Goal: Information Seeking & Learning: Check status

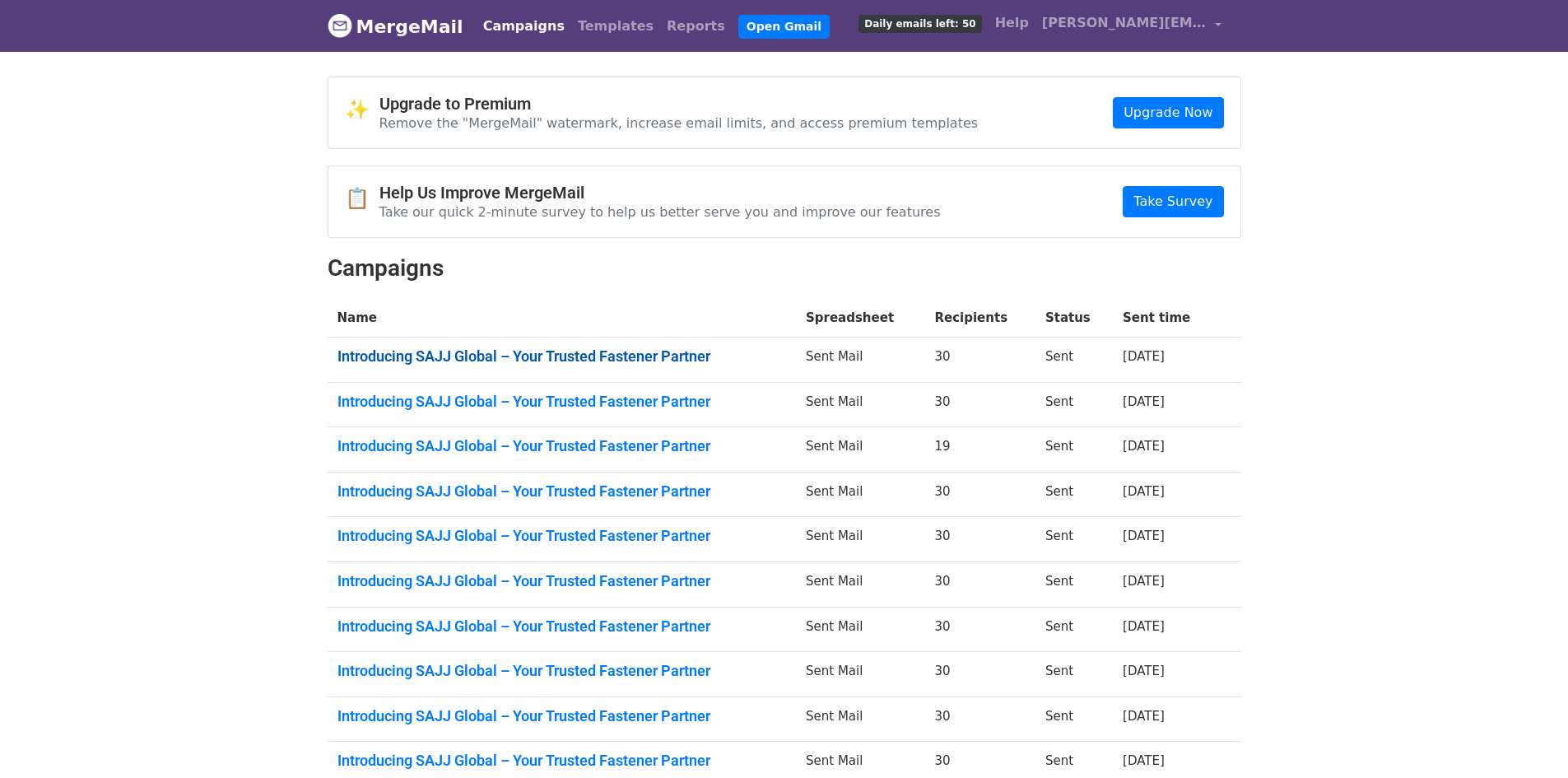
click at [593, 359] on link "Introducing SAJJ Global – Your Trusted Fastener Partner" at bounding box center [562, 357] width 449 height 18
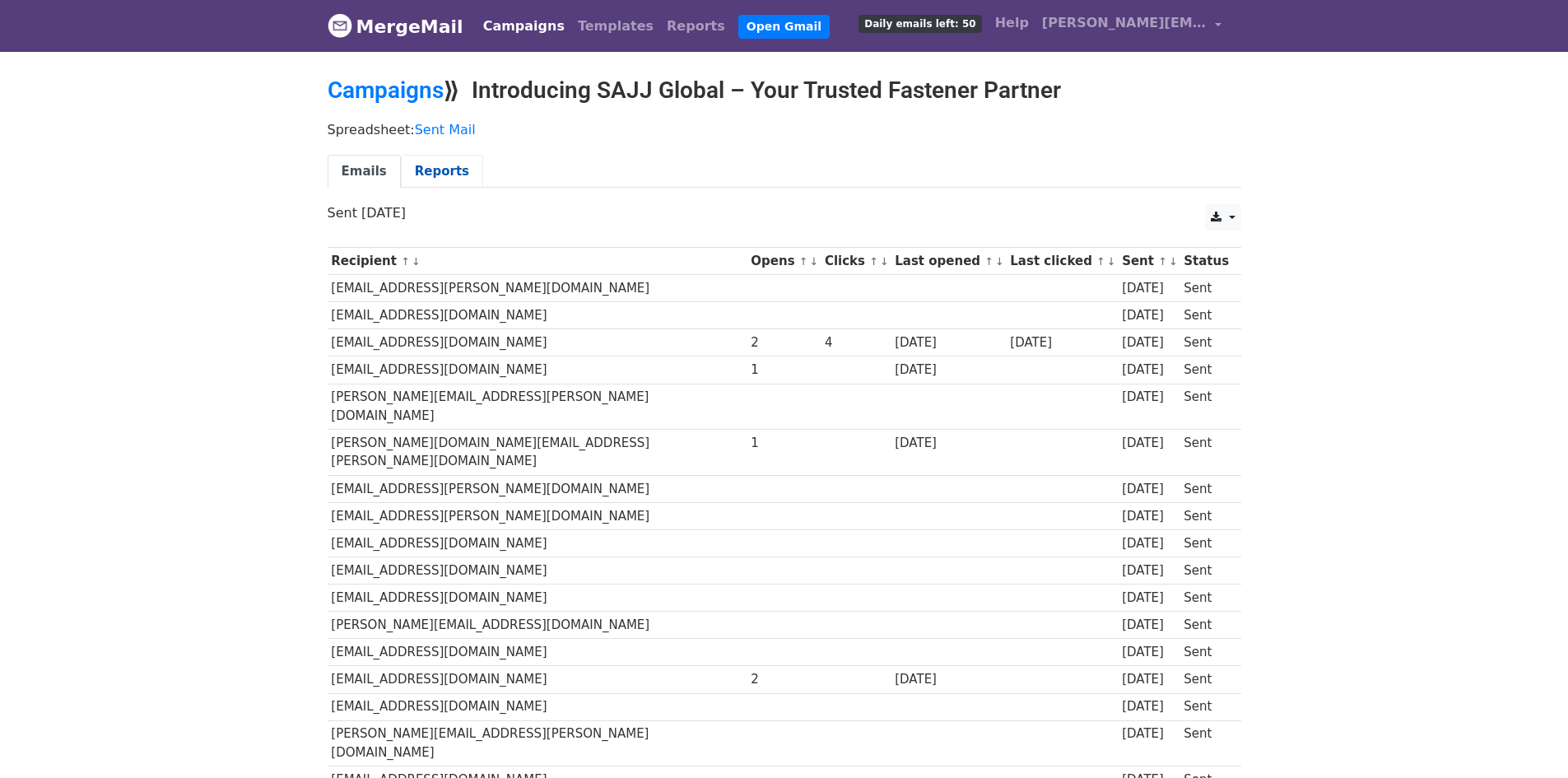
click at [436, 176] on link "Reports" at bounding box center [442, 171] width 83 height 34
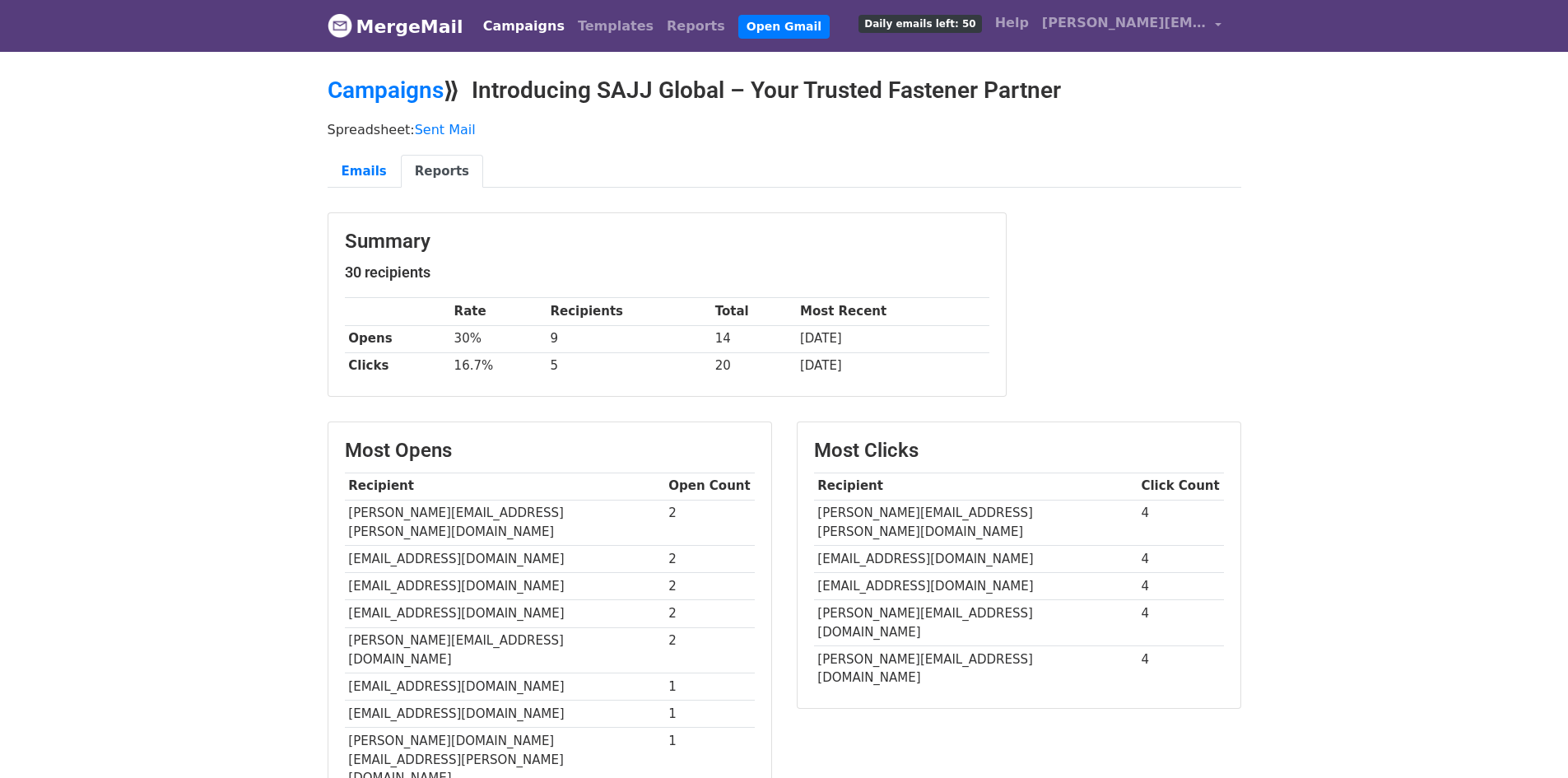
click at [380, 35] on link "MergeMail" at bounding box center [396, 26] width 136 height 34
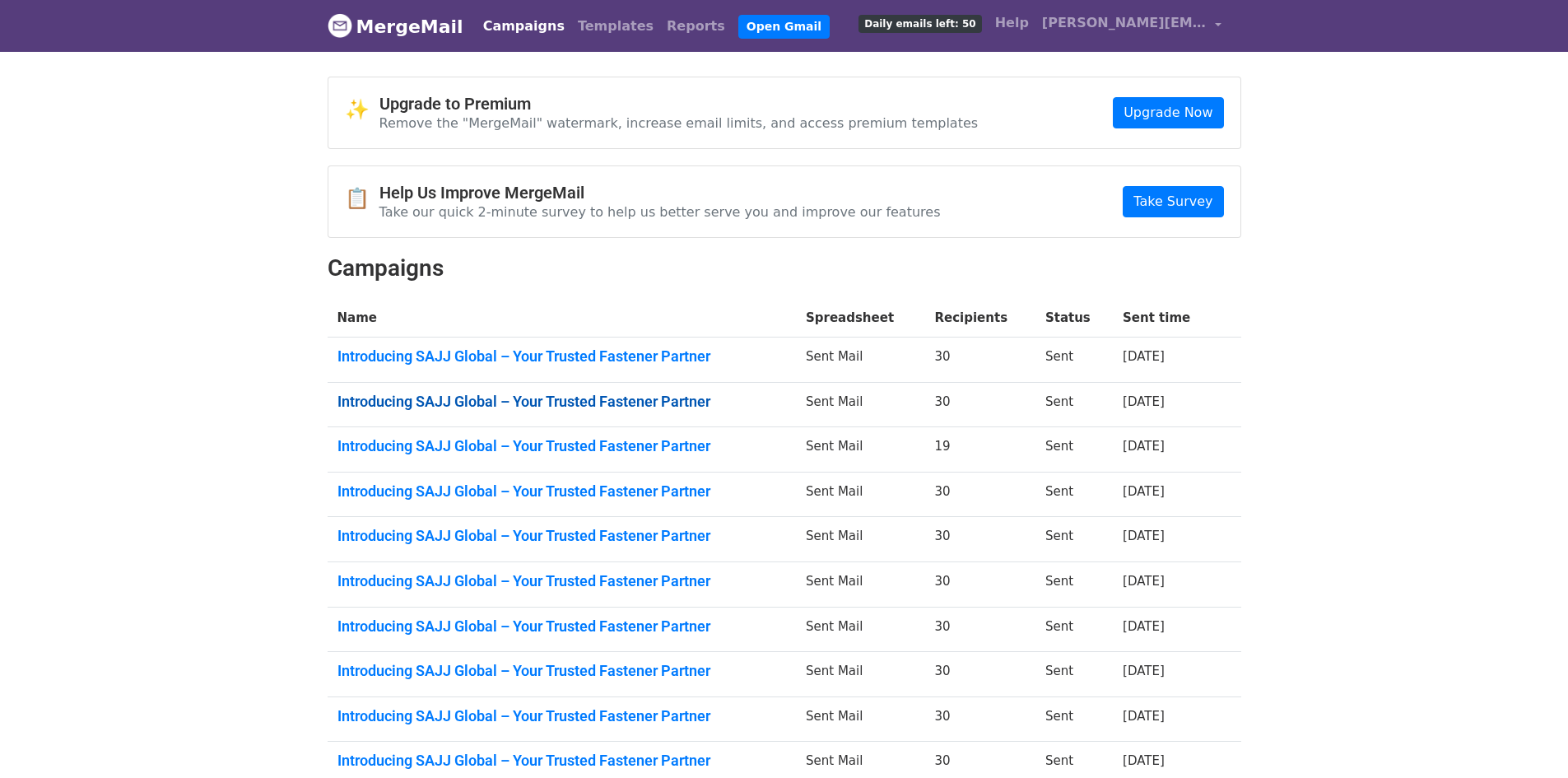
click at [649, 408] on link "Introducing SAJJ Global – Your Trusted Fastener Partner" at bounding box center [562, 402] width 449 height 18
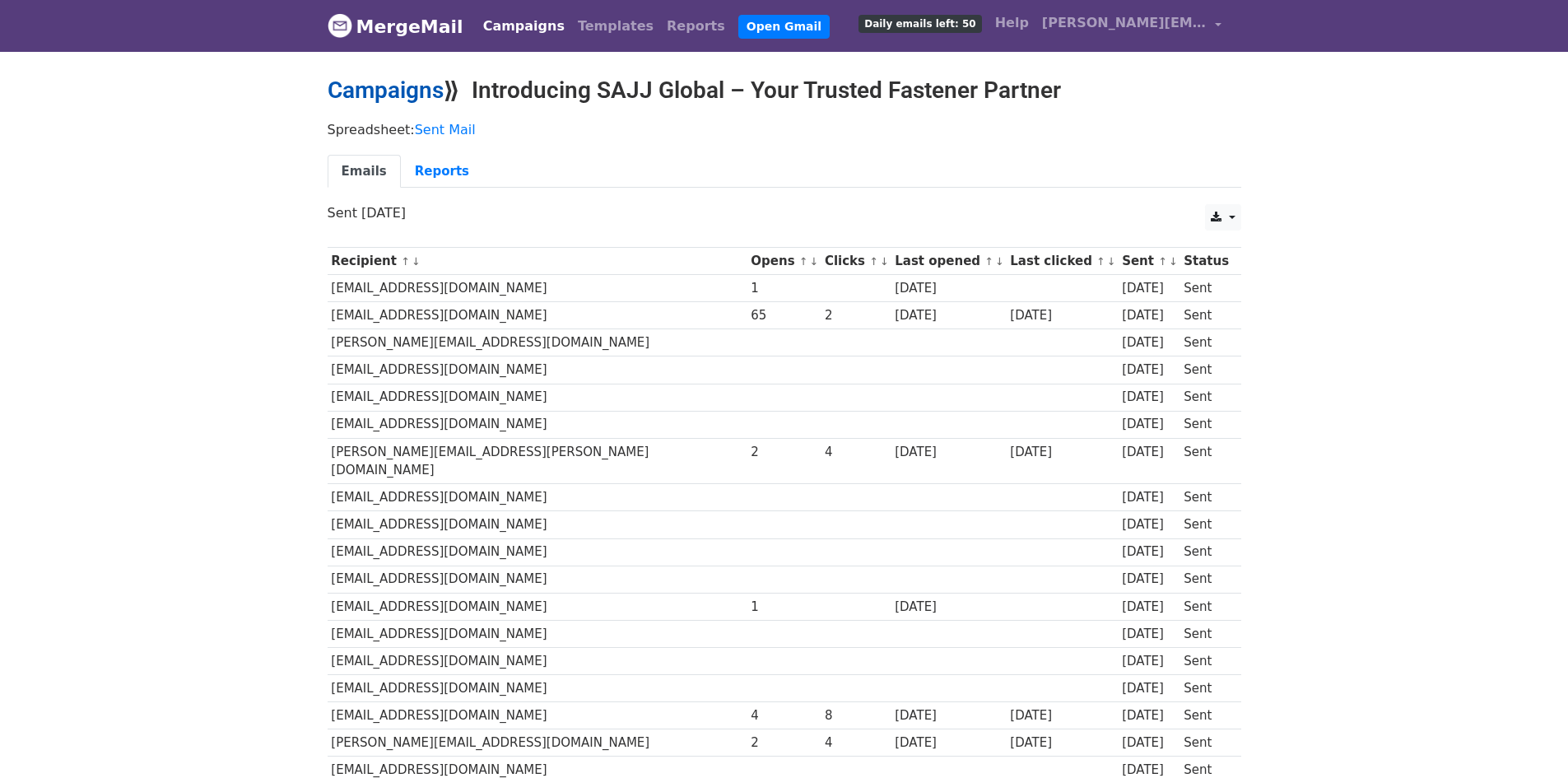
click at [401, 78] on link "Campaigns" at bounding box center [386, 90] width 116 height 27
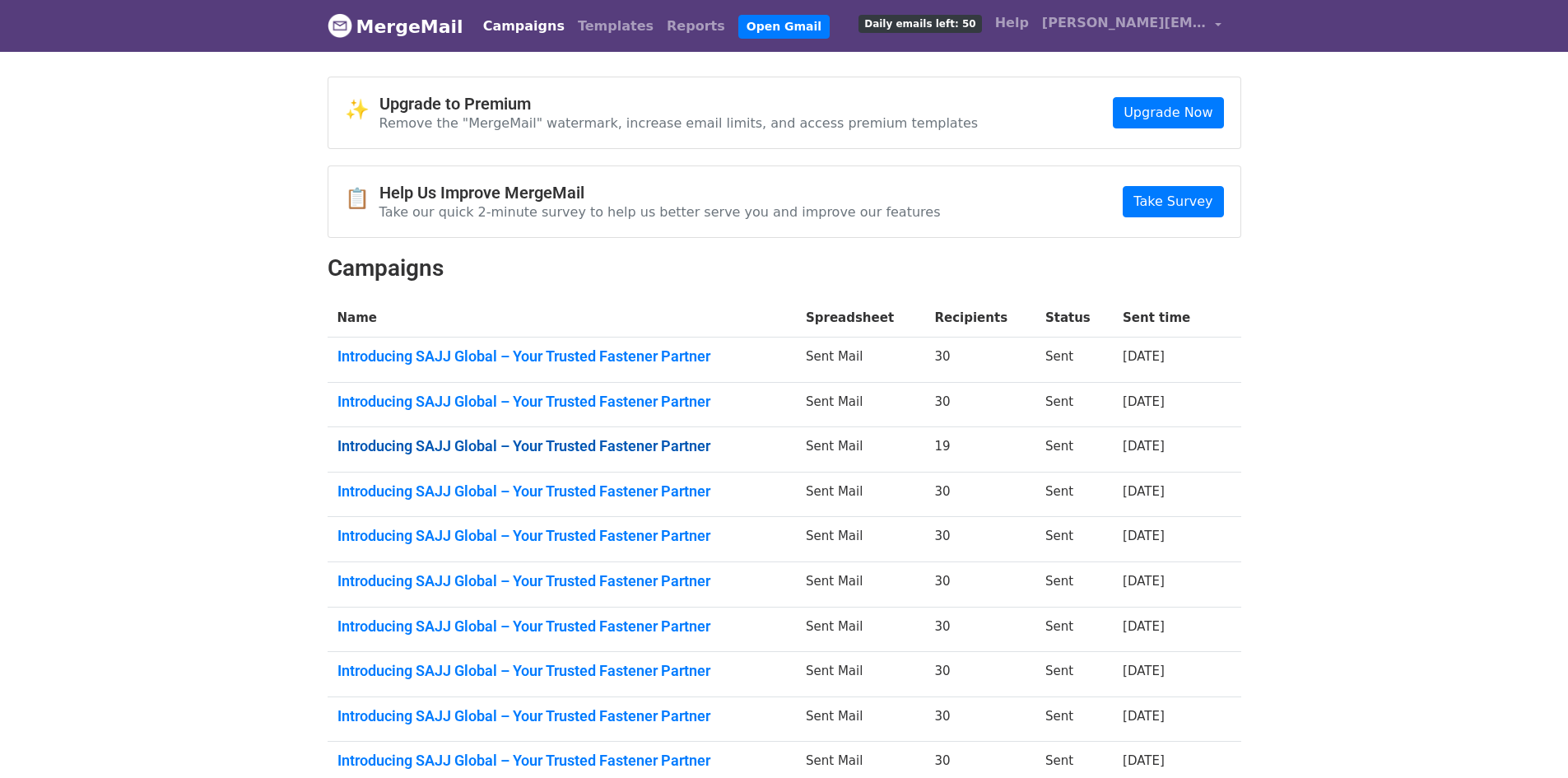
click at [657, 445] on link "Introducing SAJJ Global – Your Trusted Fastener Partner" at bounding box center [562, 447] width 449 height 18
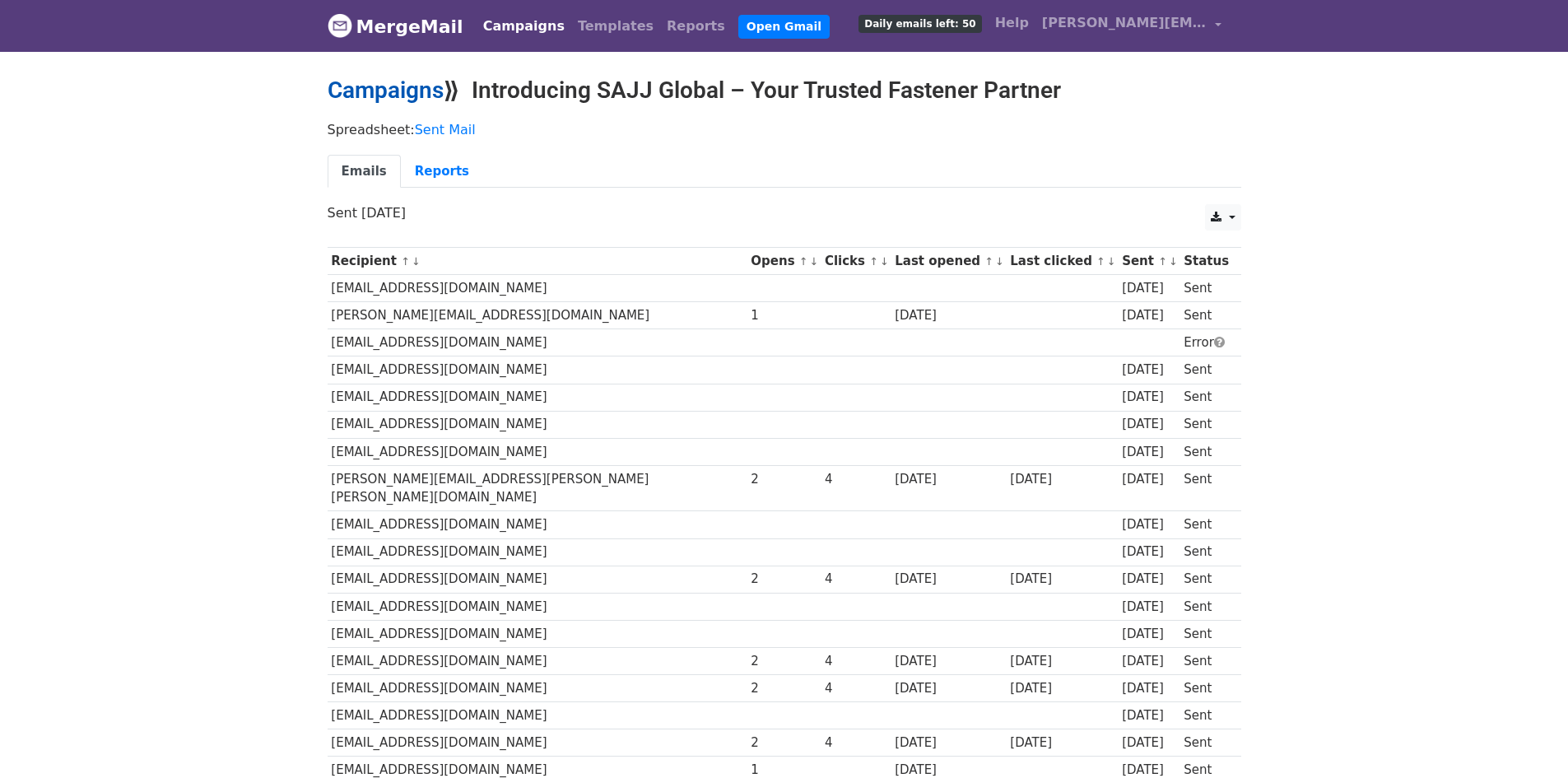
click at [391, 89] on link "Campaigns" at bounding box center [386, 90] width 116 height 27
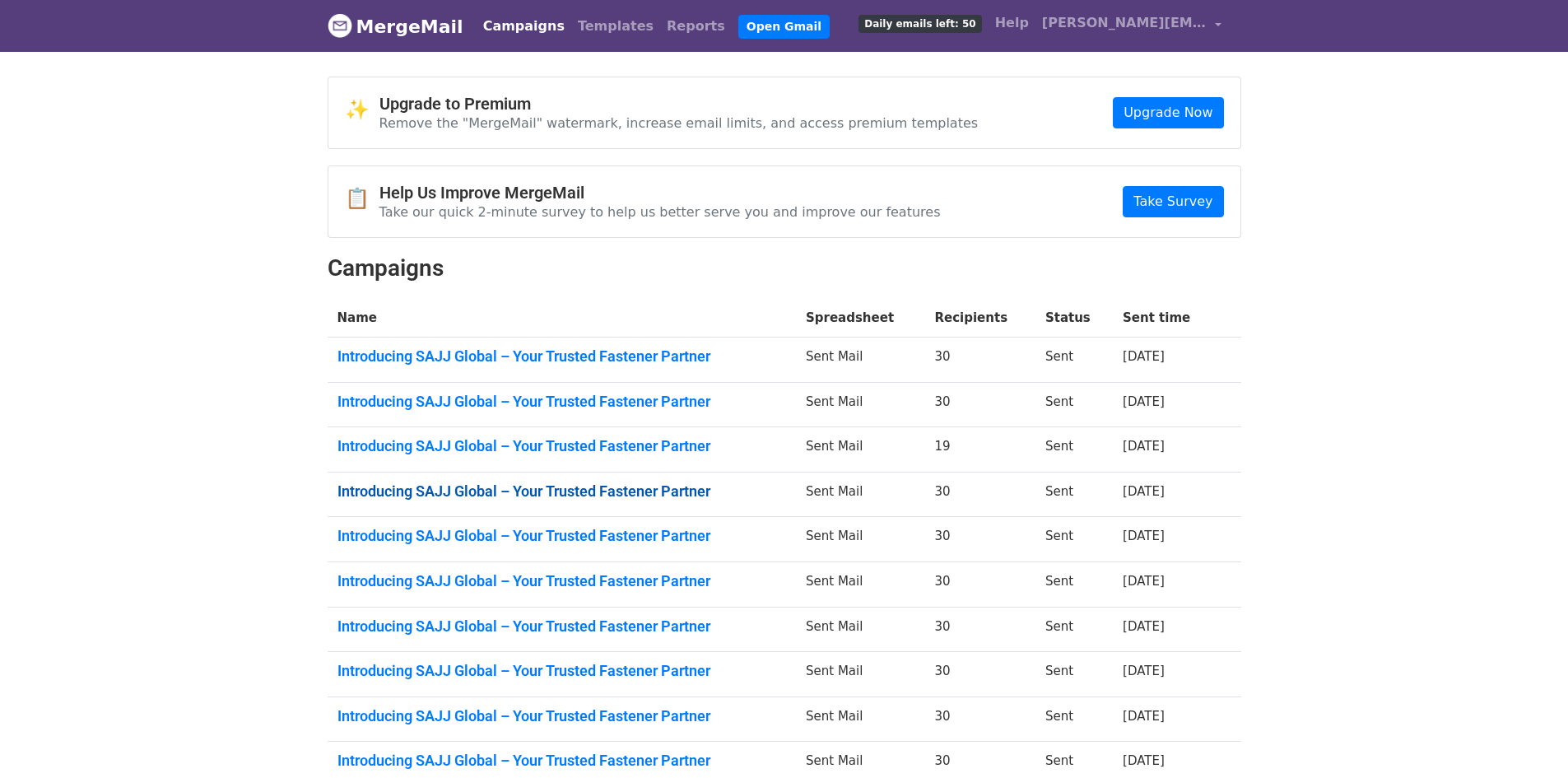
click at [627, 493] on link "Introducing SAJJ Global – Your Trusted Fastener Partner" at bounding box center [562, 491] width 449 height 18
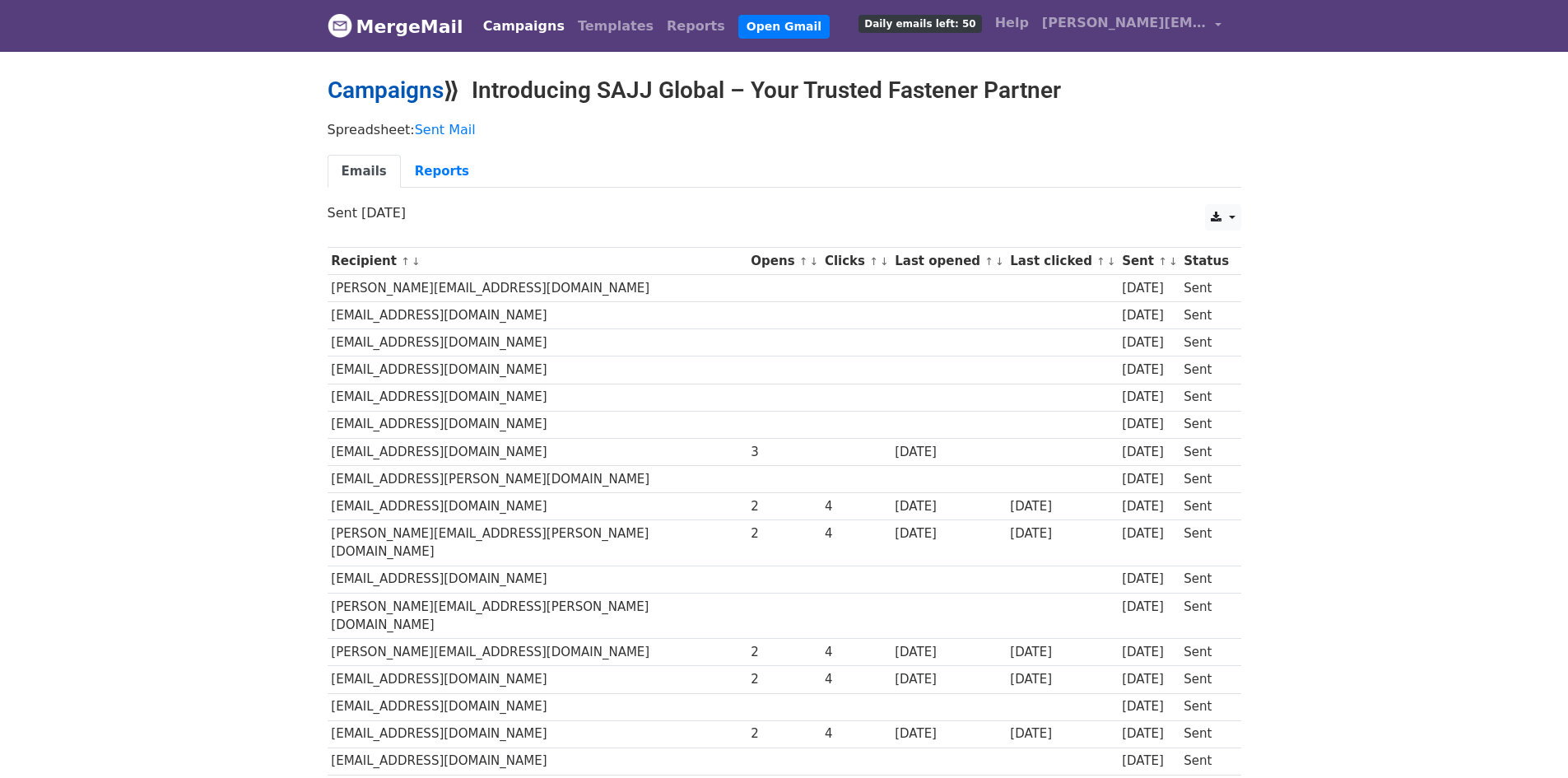
click at [426, 93] on link "Campaigns" at bounding box center [386, 90] width 116 height 27
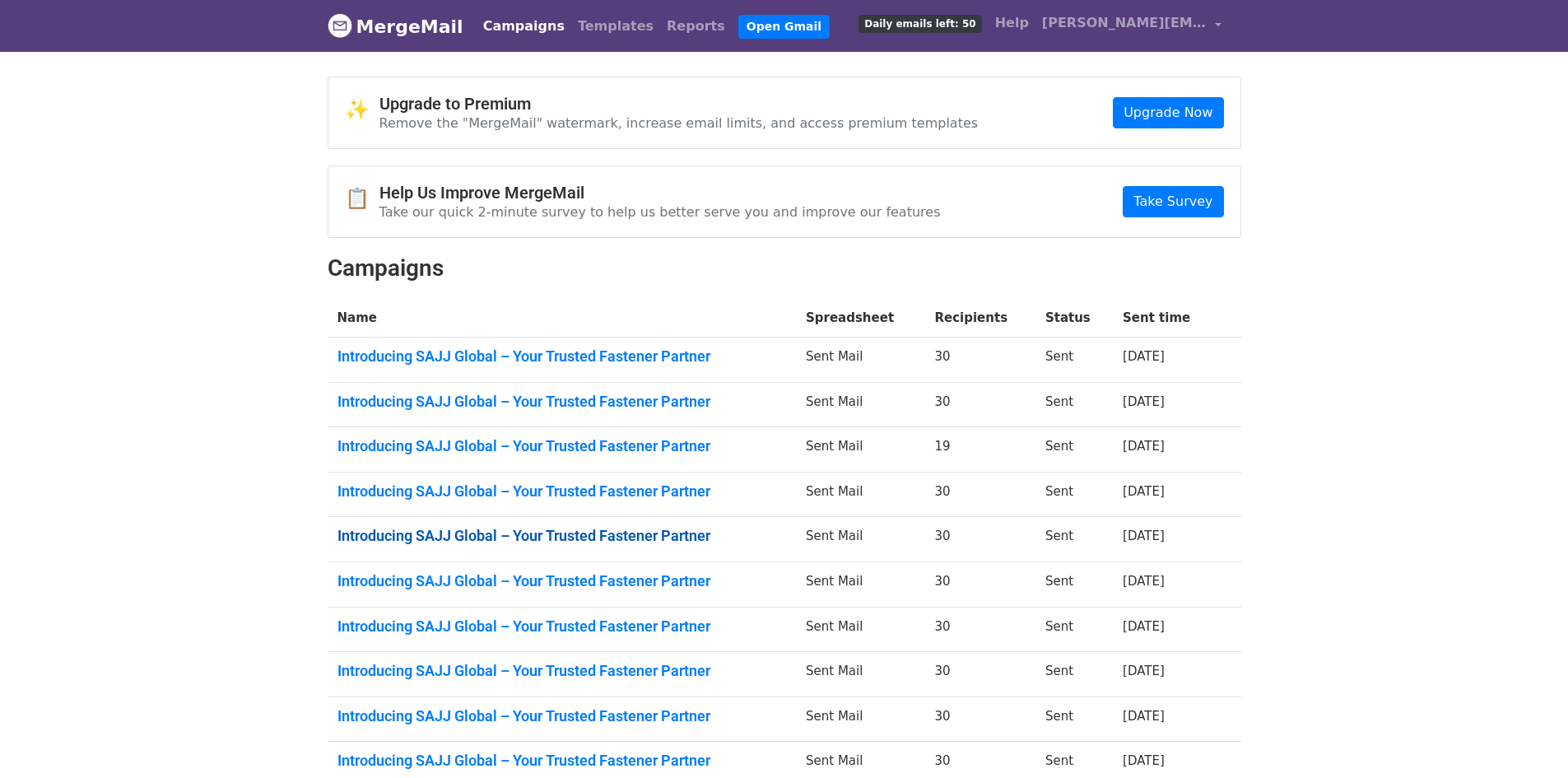
click at [646, 532] on link "Introducing SAJJ Global – Your Trusted Fastener Partner" at bounding box center [562, 536] width 449 height 18
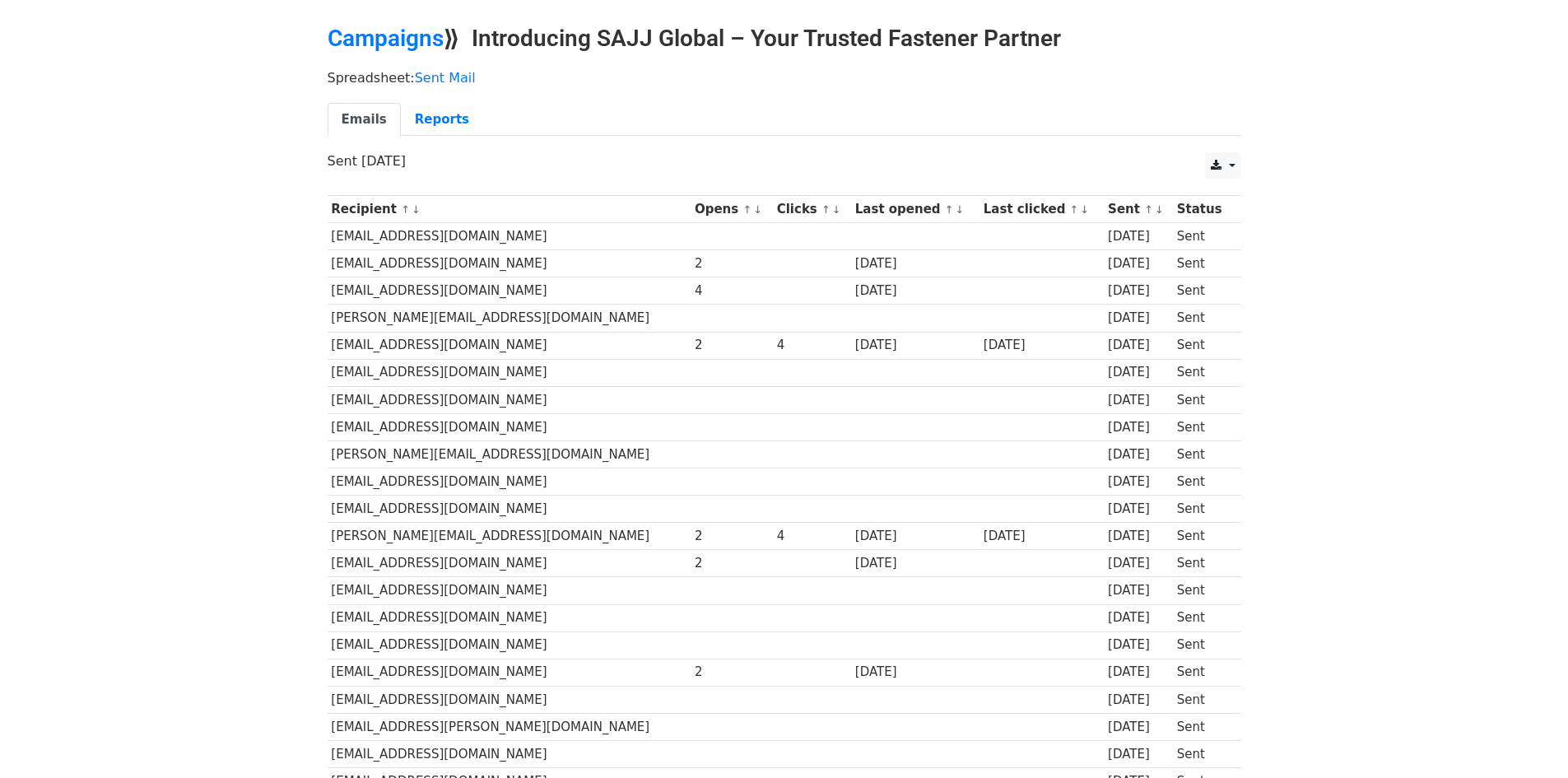
scroll to position [49, 0]
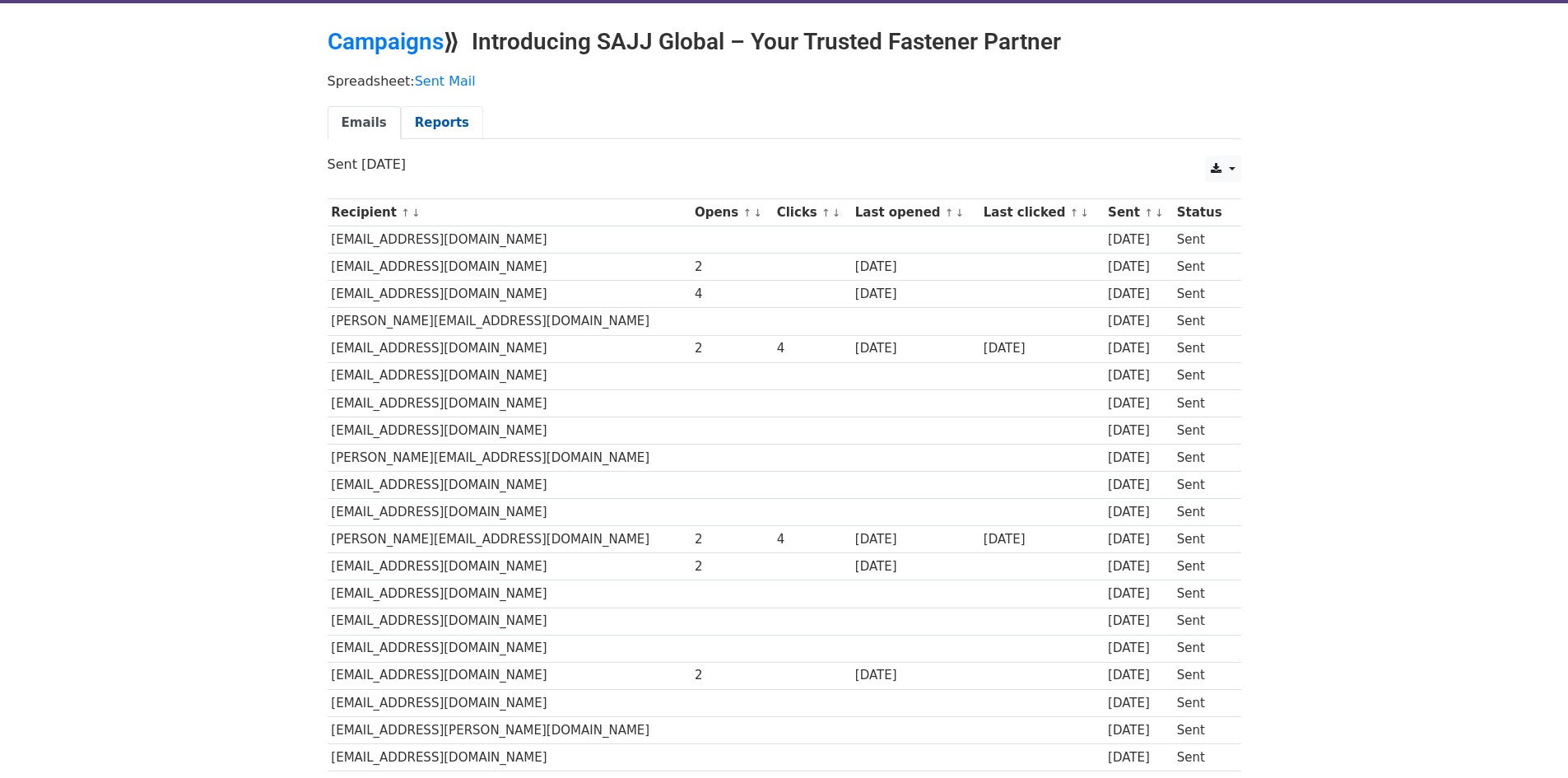
click at [421, 128] on link "Reports" at bounding box center [442, 123] width 83 height 34
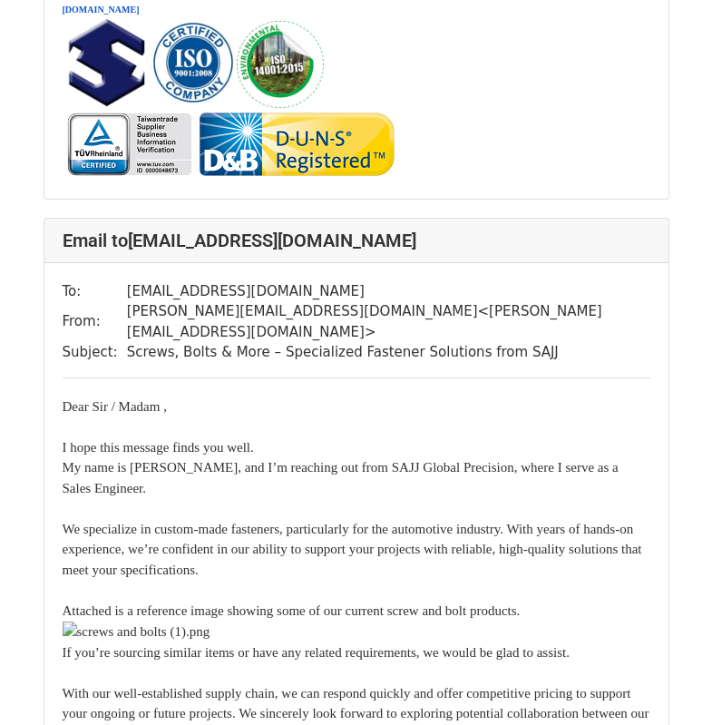
scroll to position [907, 0]
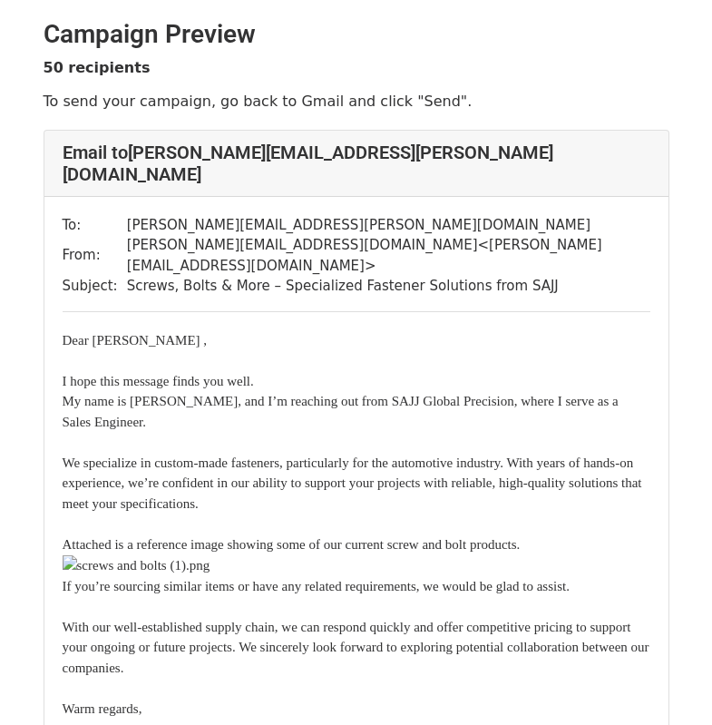
click at [353, 330] on div "Dear Mr. Markus Fehn ," at bounding box center [357, 340] width 588 height 21
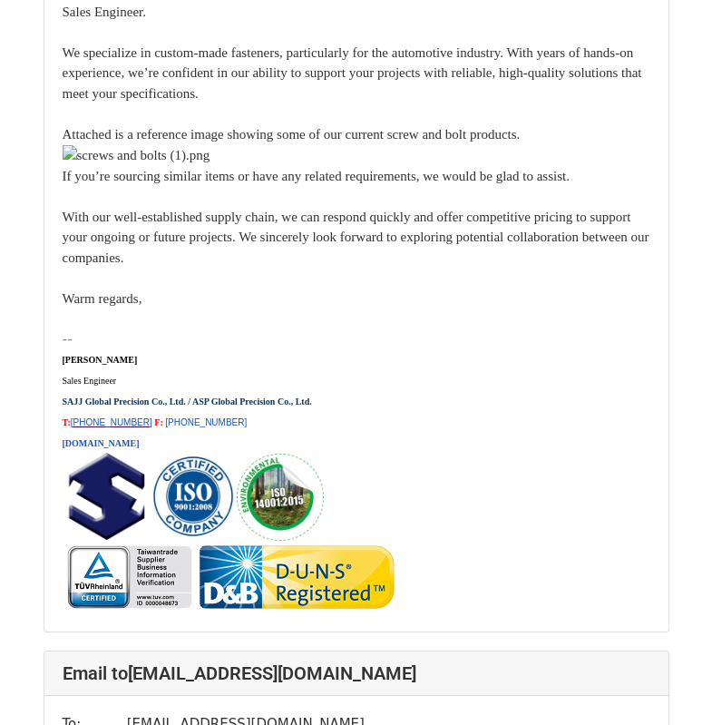
scroll to position [30468, 0]
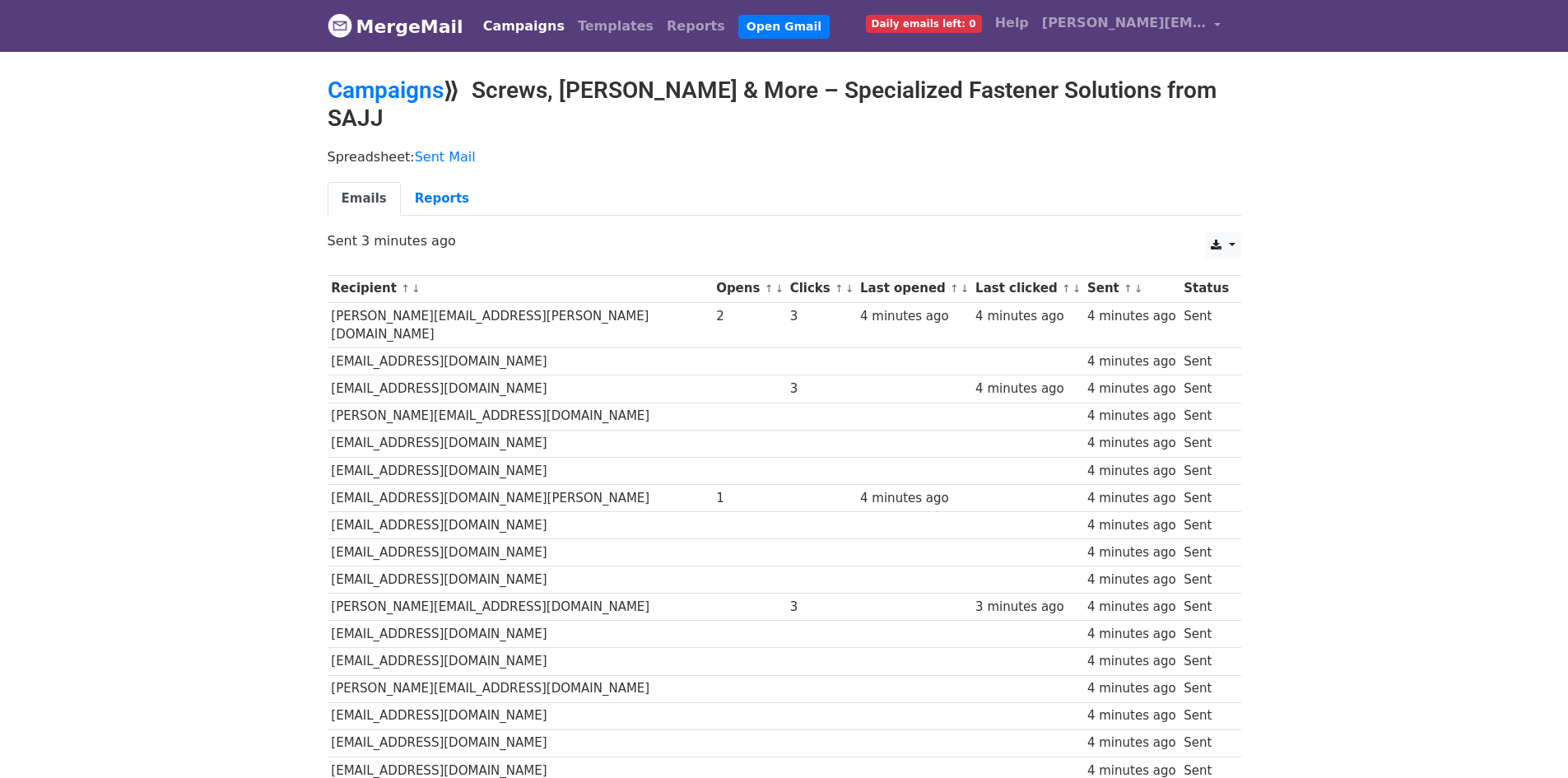
click at [435, 189] on div "Emails Reports" at bounding box center [784, 202] width 939 height 42
click at [440, 182] on link "Reports" at bounding box center [442, 198] width 83 height 34
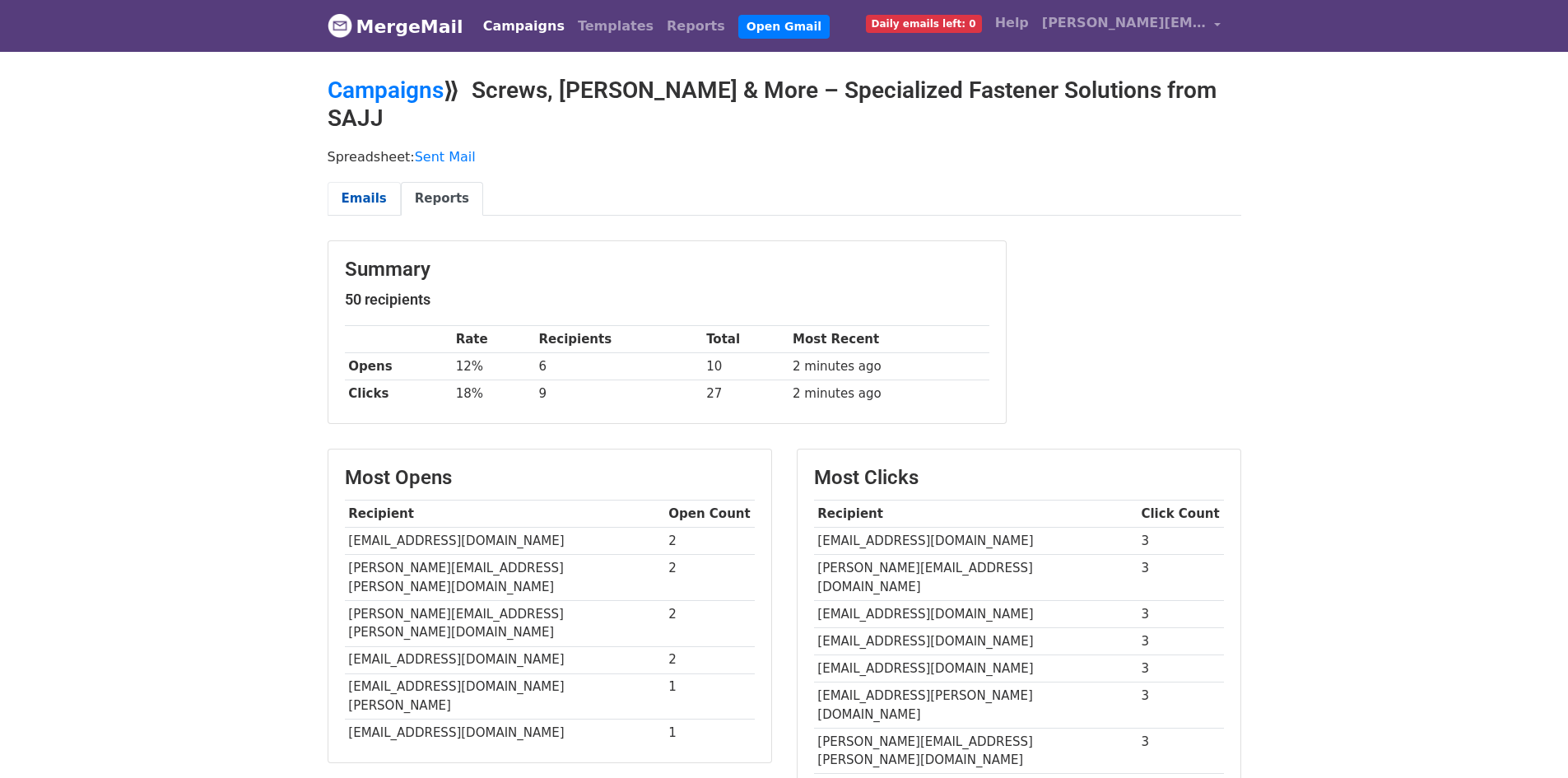
click at [371, 182] on link "Emails" at bounding box center [364, 198] width 74 height 34
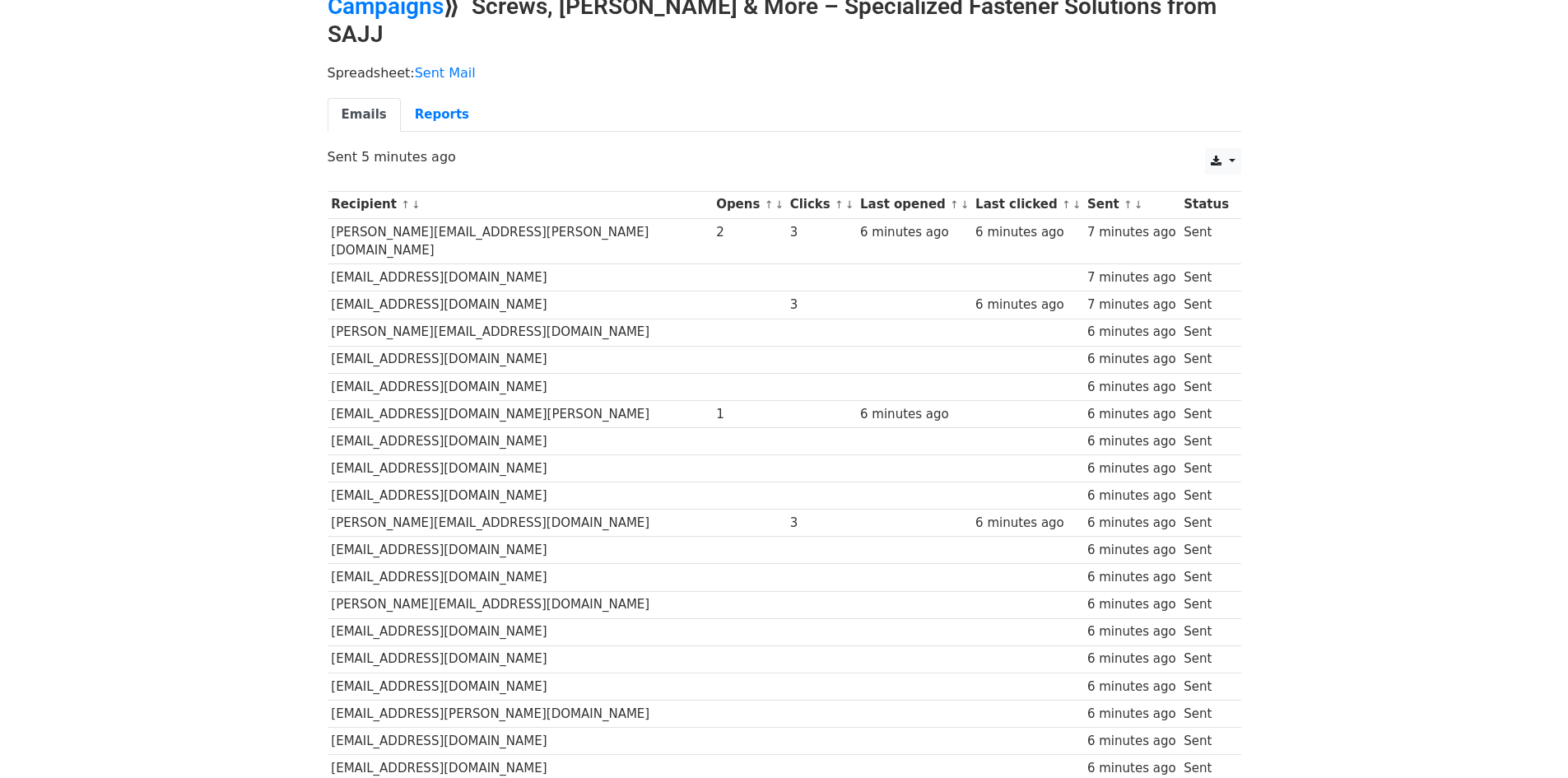
scroll to position [83, 0]
click at [427, 100] on link "Reports" at bounding box center [442, 116] width 83 height 34
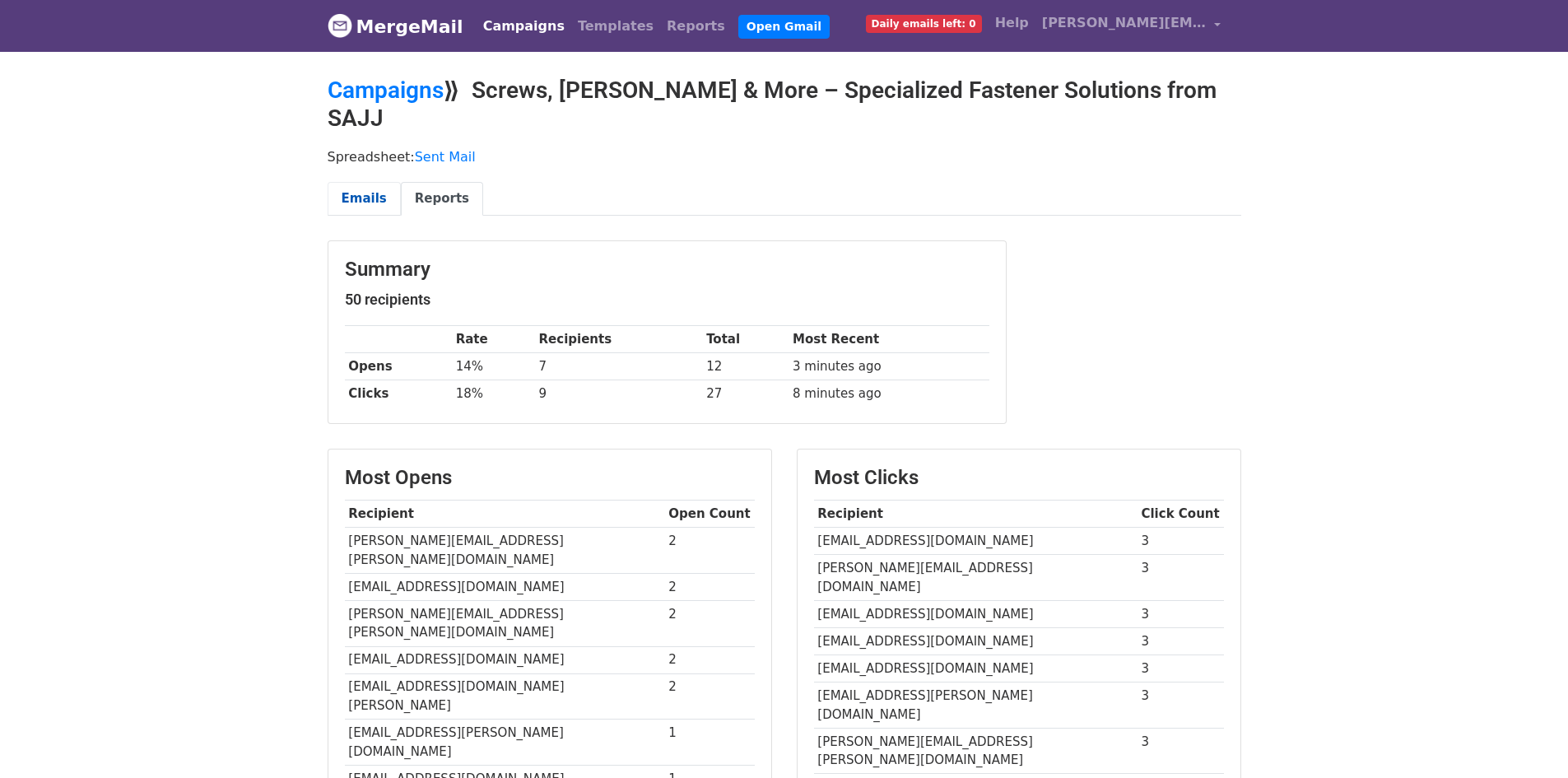
click at [351, 182] on link "Emails" at bounding box center [364, 198] width 74 height 34
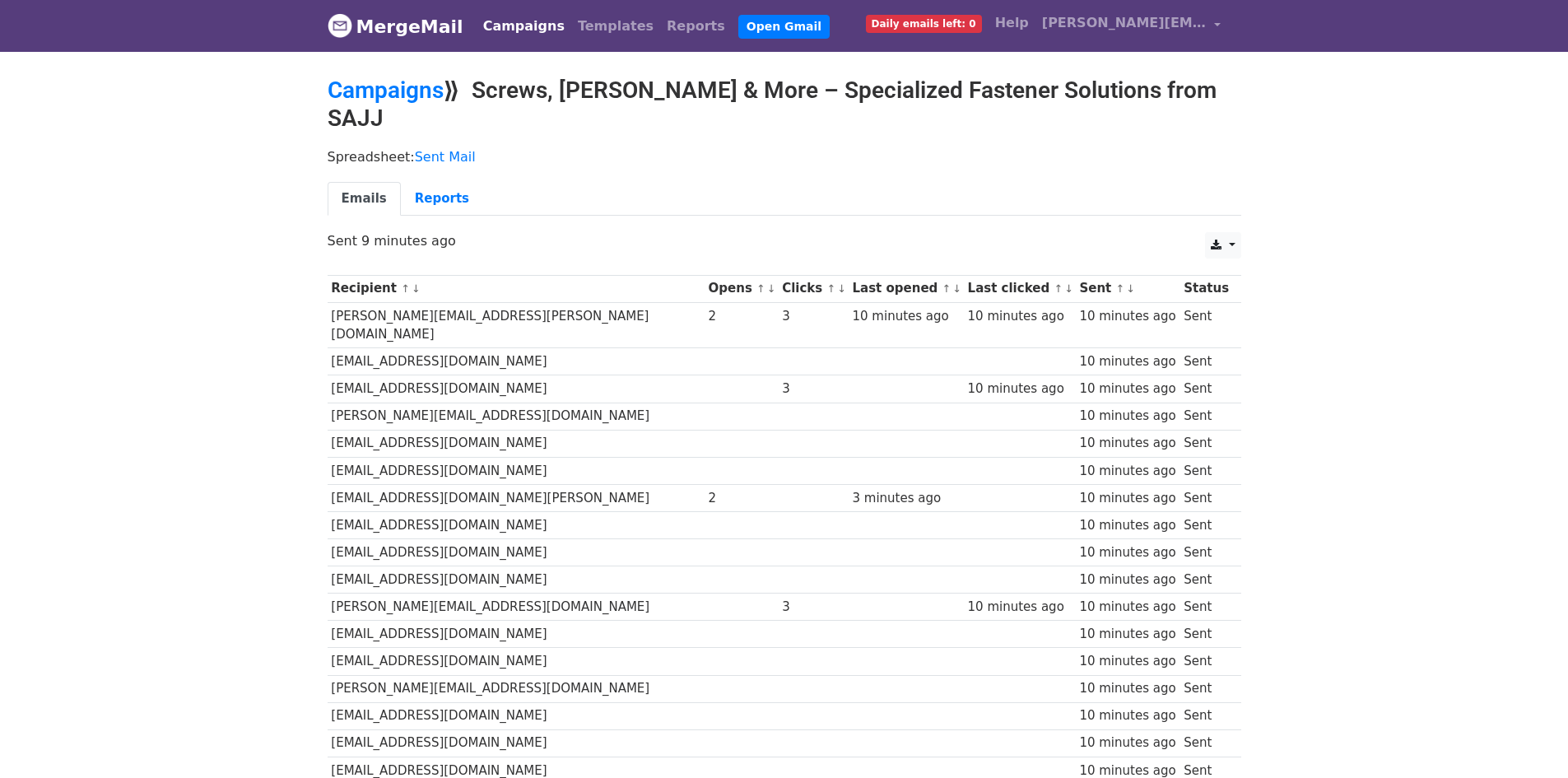
click at [396, 33] on link "MergeMail" at bounding box center [396, 26] width 136 height 34
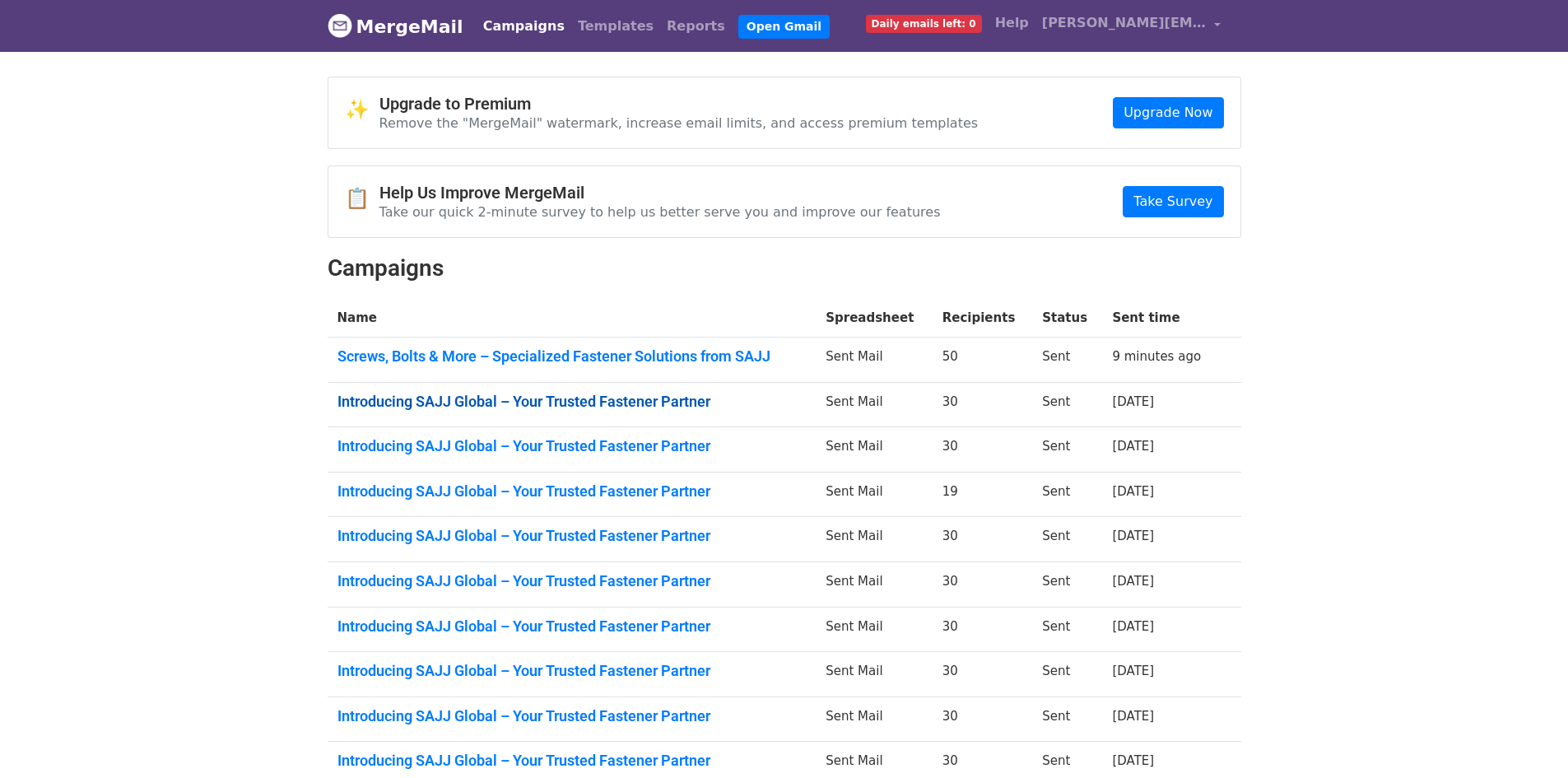
click at [558, 404] on link "Introducing SAJJ Global – Your Trusted Fastener Partner" at bounding box center [572, 402] width 469 height 18
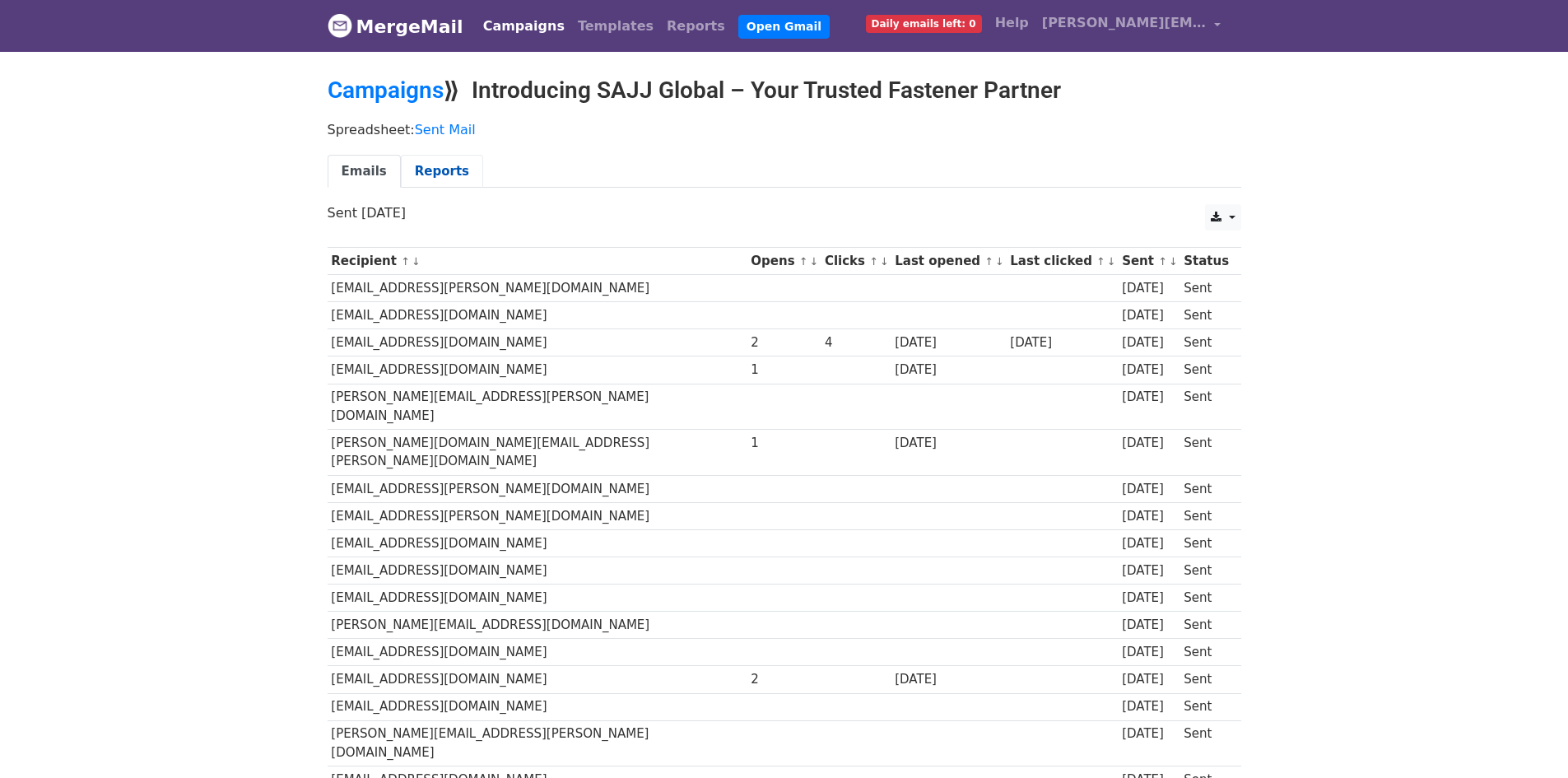
click at [452, 172] on link "Reports" at bounding box center [442, 171] width 83 height 34
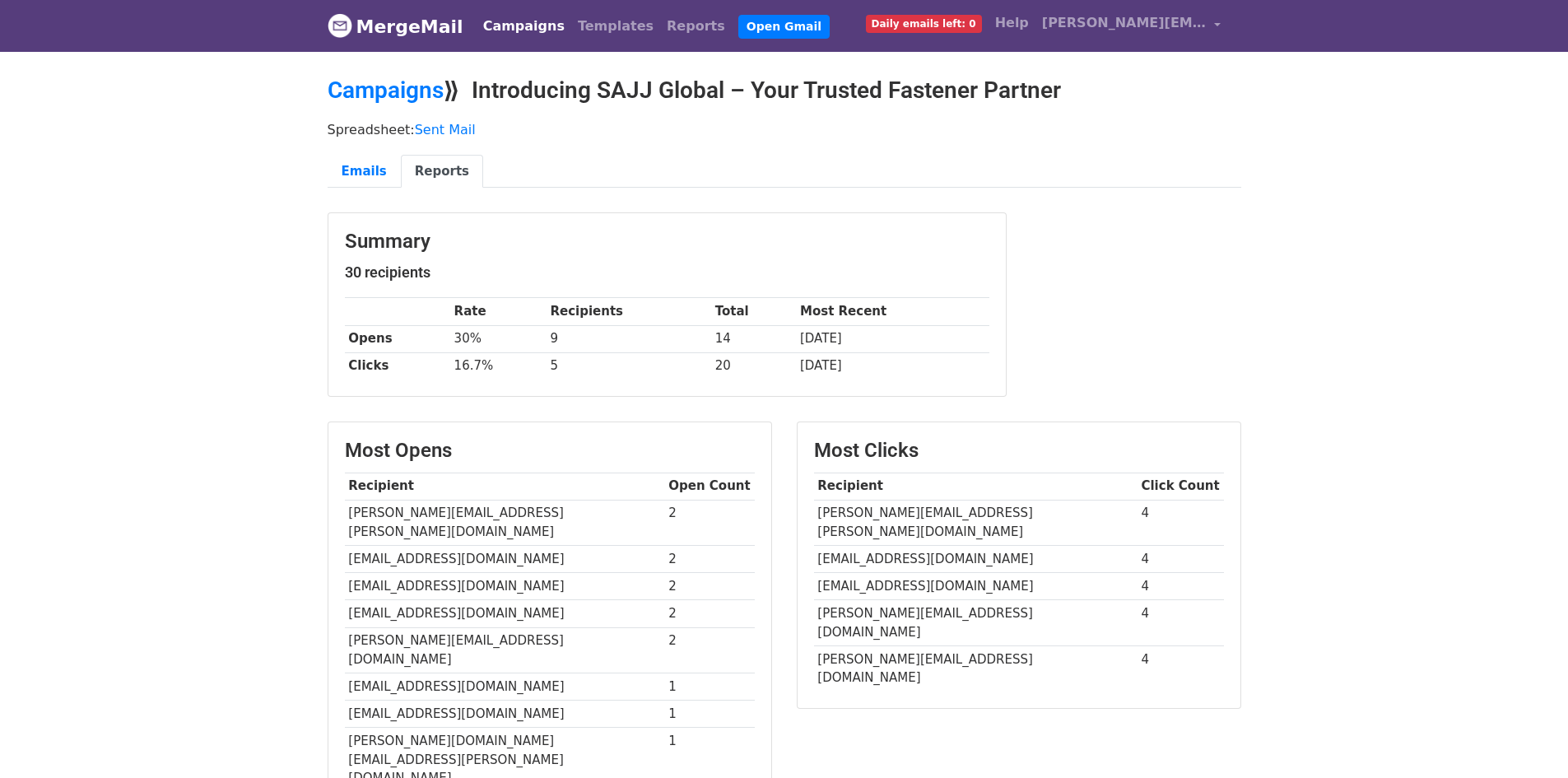
click at [382, 34] on link "MergeMail" at bounding box center [396, 26] width 136 height 34
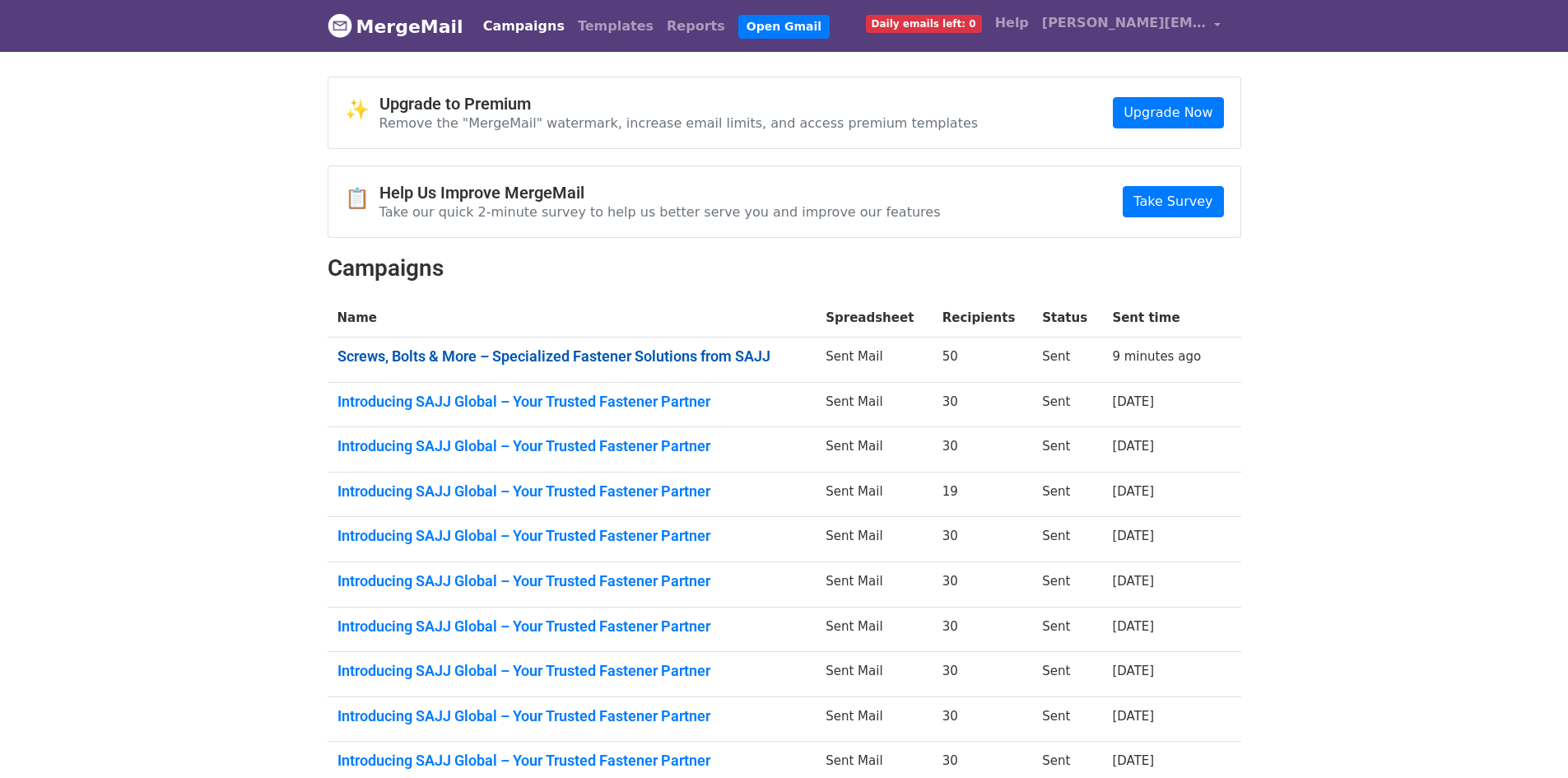
click at [609, 353] on link "Screws, Bolts & More – Specialized Fastener Solutions from SAJJ" at bounding box center [572, 357] width 469 height 18
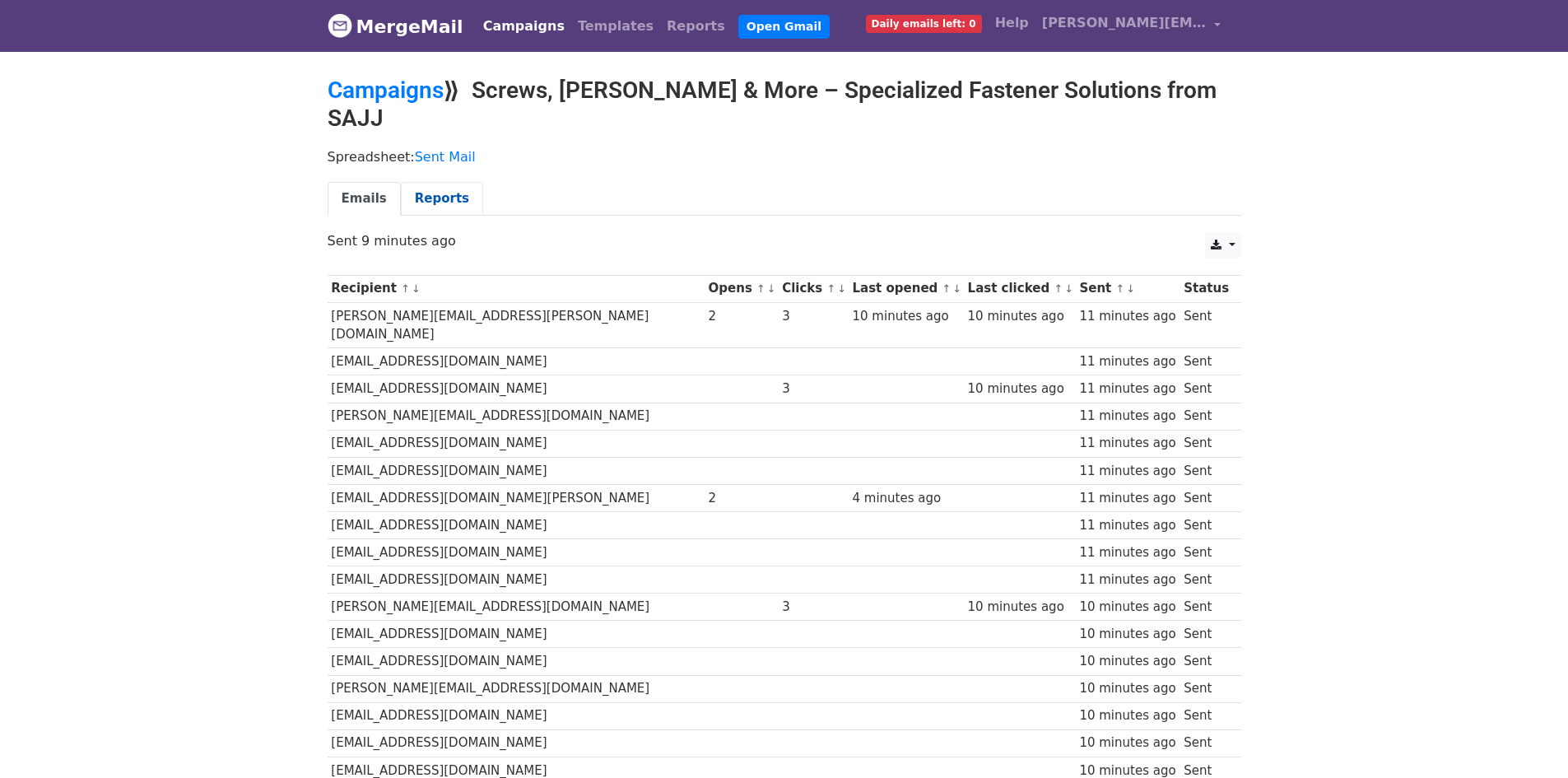
click at [441, 182] on link "Reports" at bounding box center [442, 198] width 83 height 34
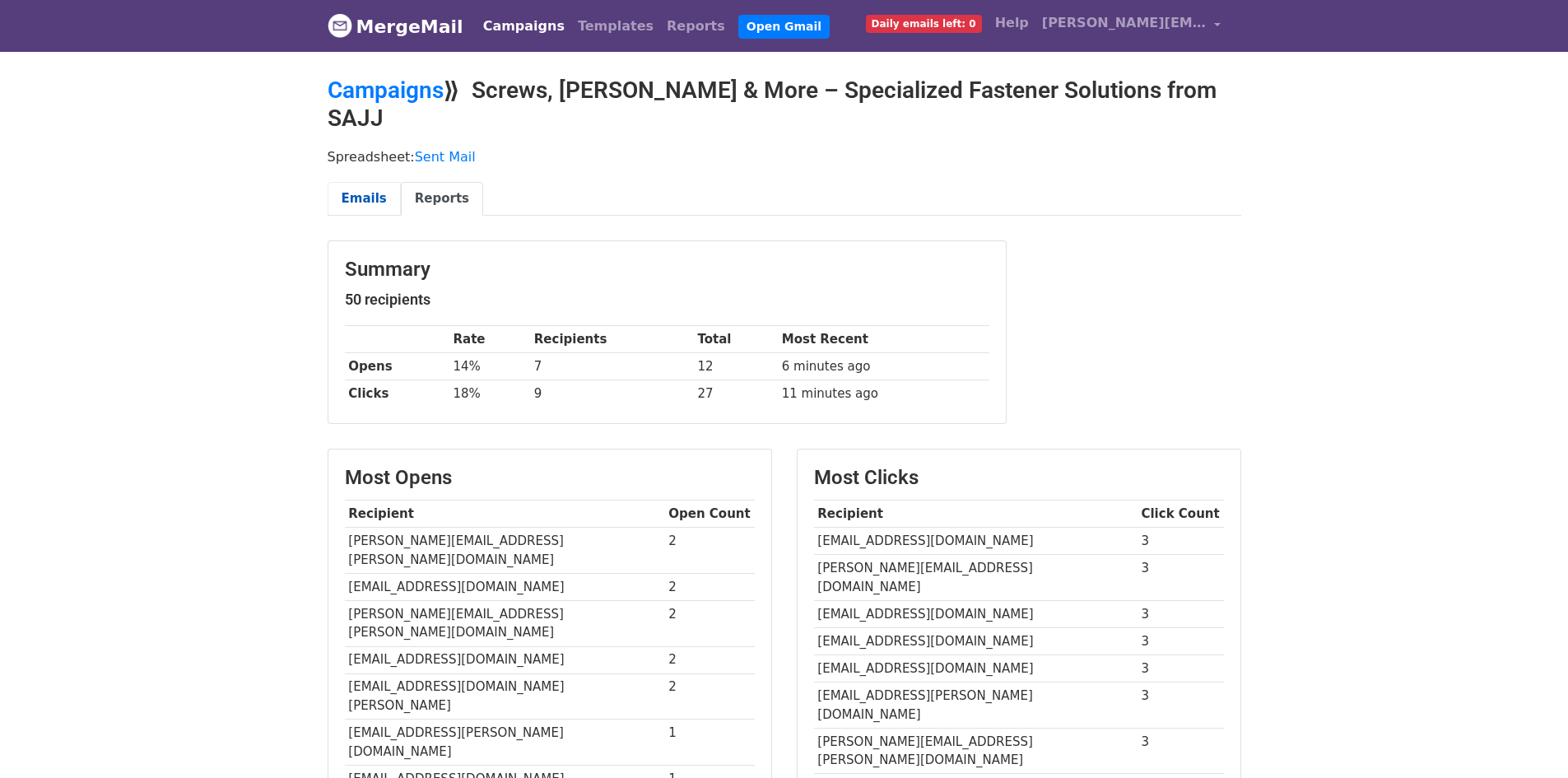
click at [369, 182] on link "Emails" at bounding box center [364, 198] width 74 height 34
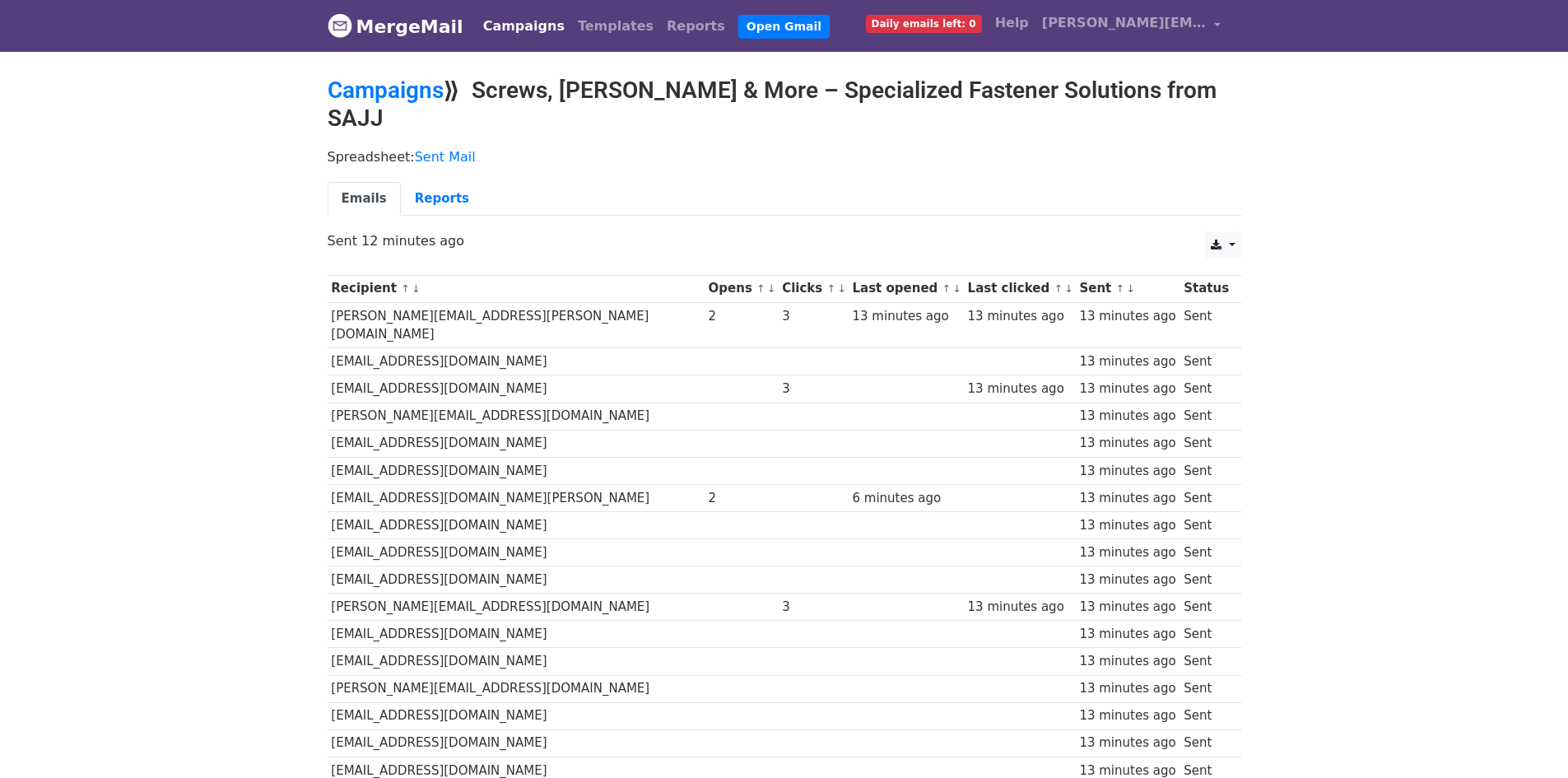
click at [396, 22] on link "MergeMail" at bounding box center [396, 26] width 136 height 34
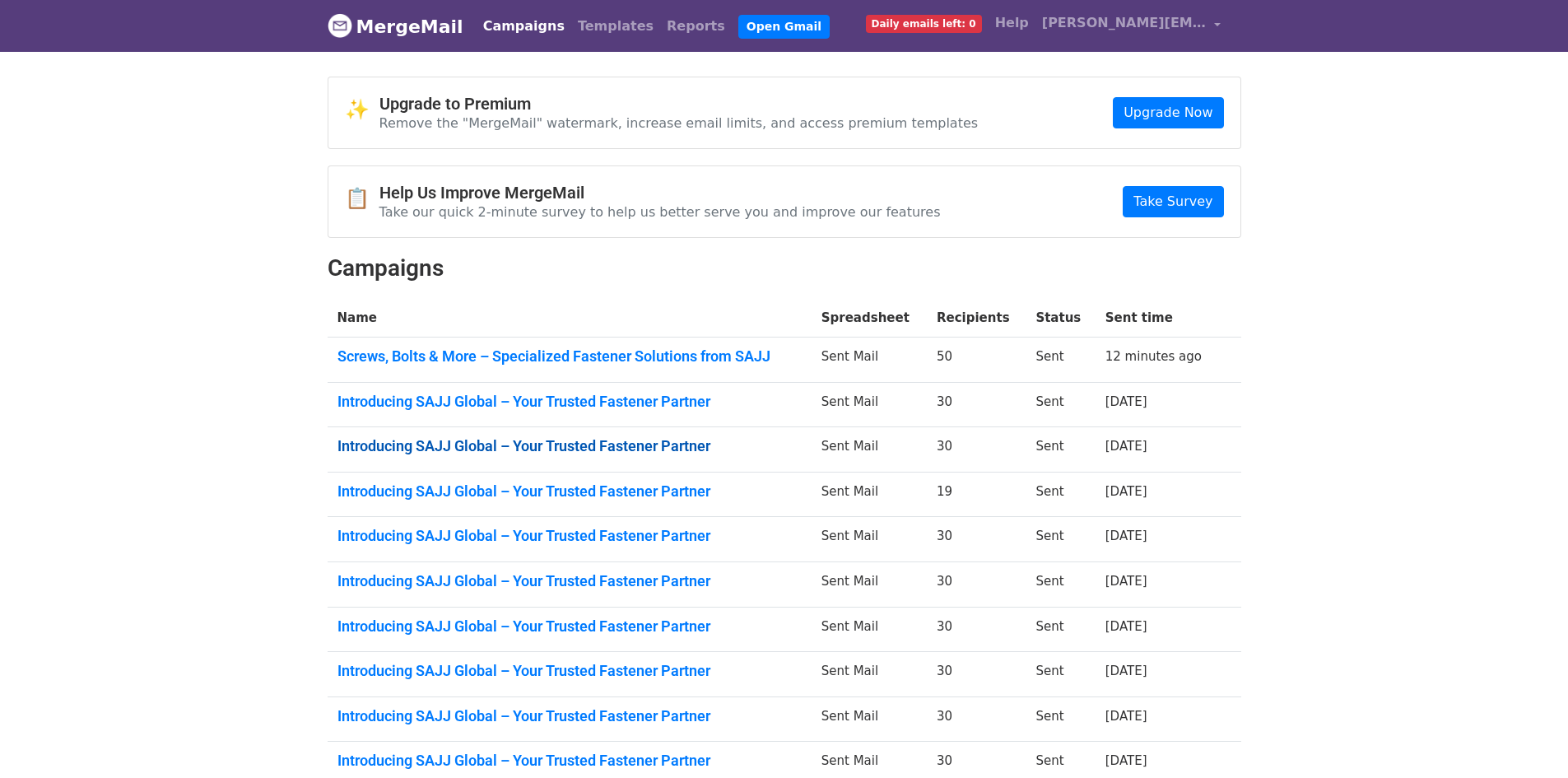
click at [633, 438] on link "Introducing SAJJ Global – Your Trusted Fastener Partner" at bounding box center [569, 447] width 464 height 18
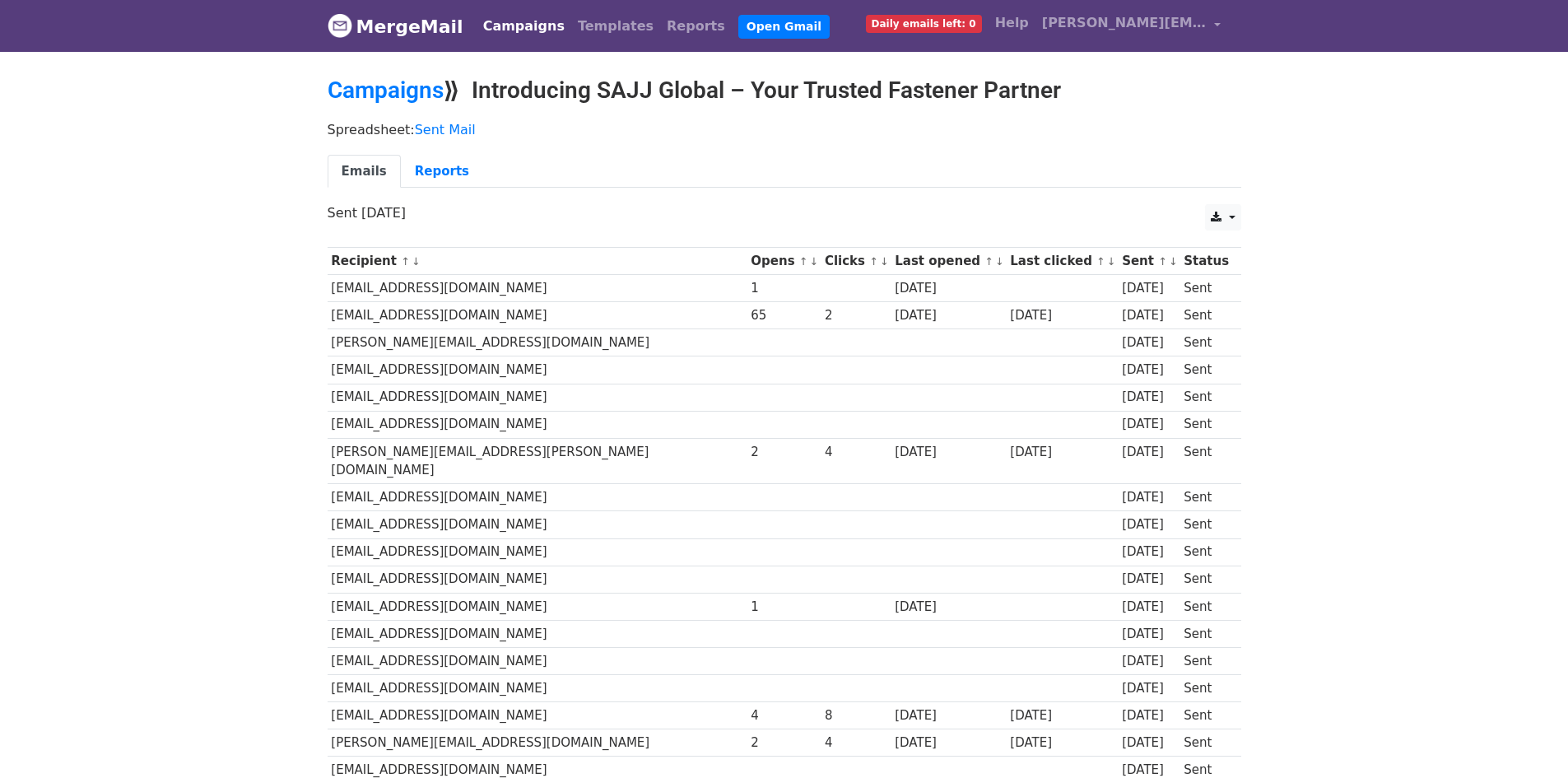
drag, startPoint x: 329, startPoint y: 313, endPoint x: 516, endPoint y: 314, distance: 187.0
click at [516, 314] on td "tburrows@olympusglobal.co.uk" at bounding box center [537, 316] width 419 height 27
click at [553, 220] on p "Sent 4 days ago" at bounding box center [784, 212] width 914 height 17
click at [418, 29] on link "MergeMail" at bounding box center [396, 26] width 136 height 34
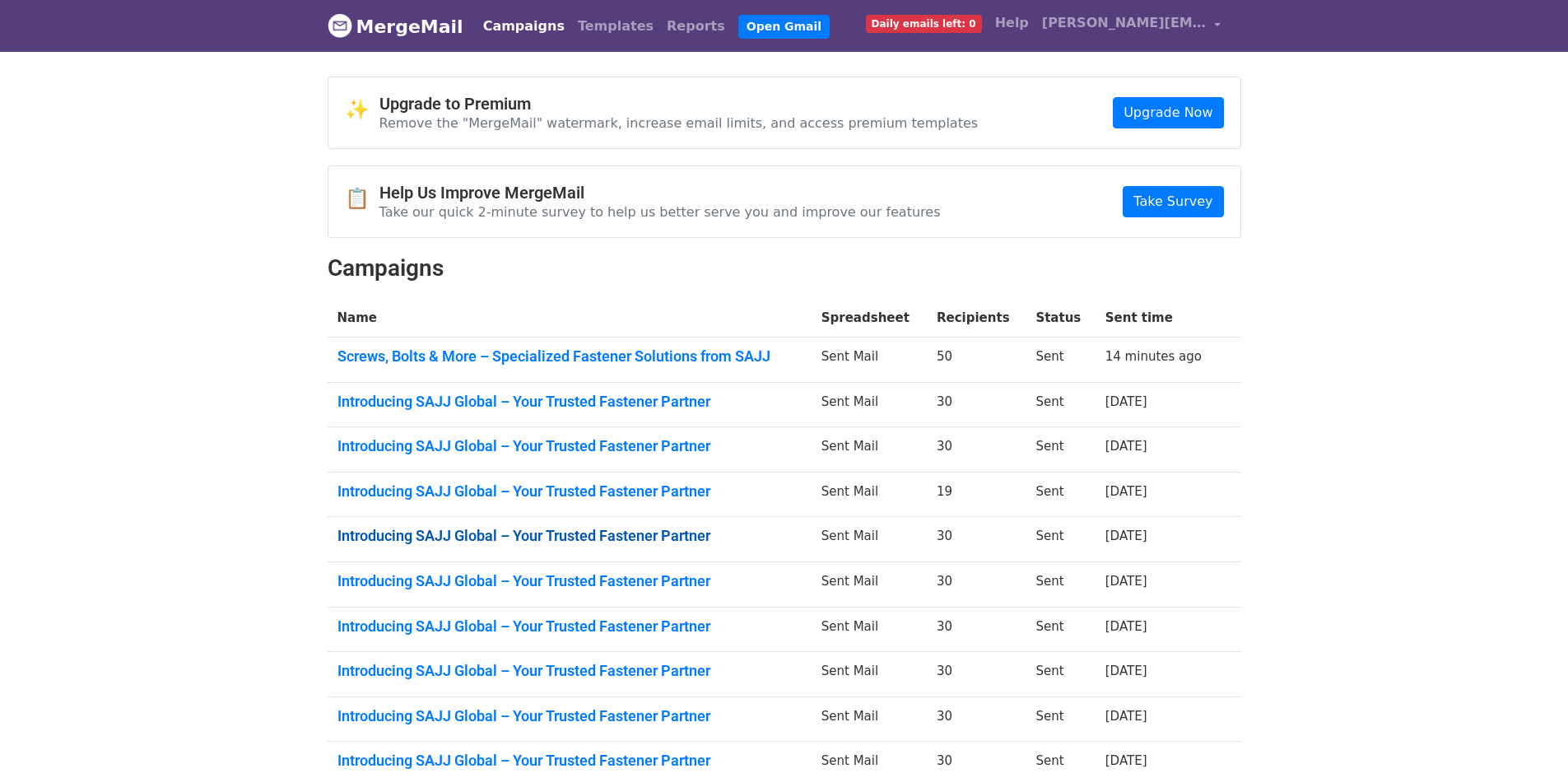
click at [645, 534] on link "Introducing SAJJ Global – Your Trusted Fastener Partner" at bounding box center [569, 536] width 464 height 18
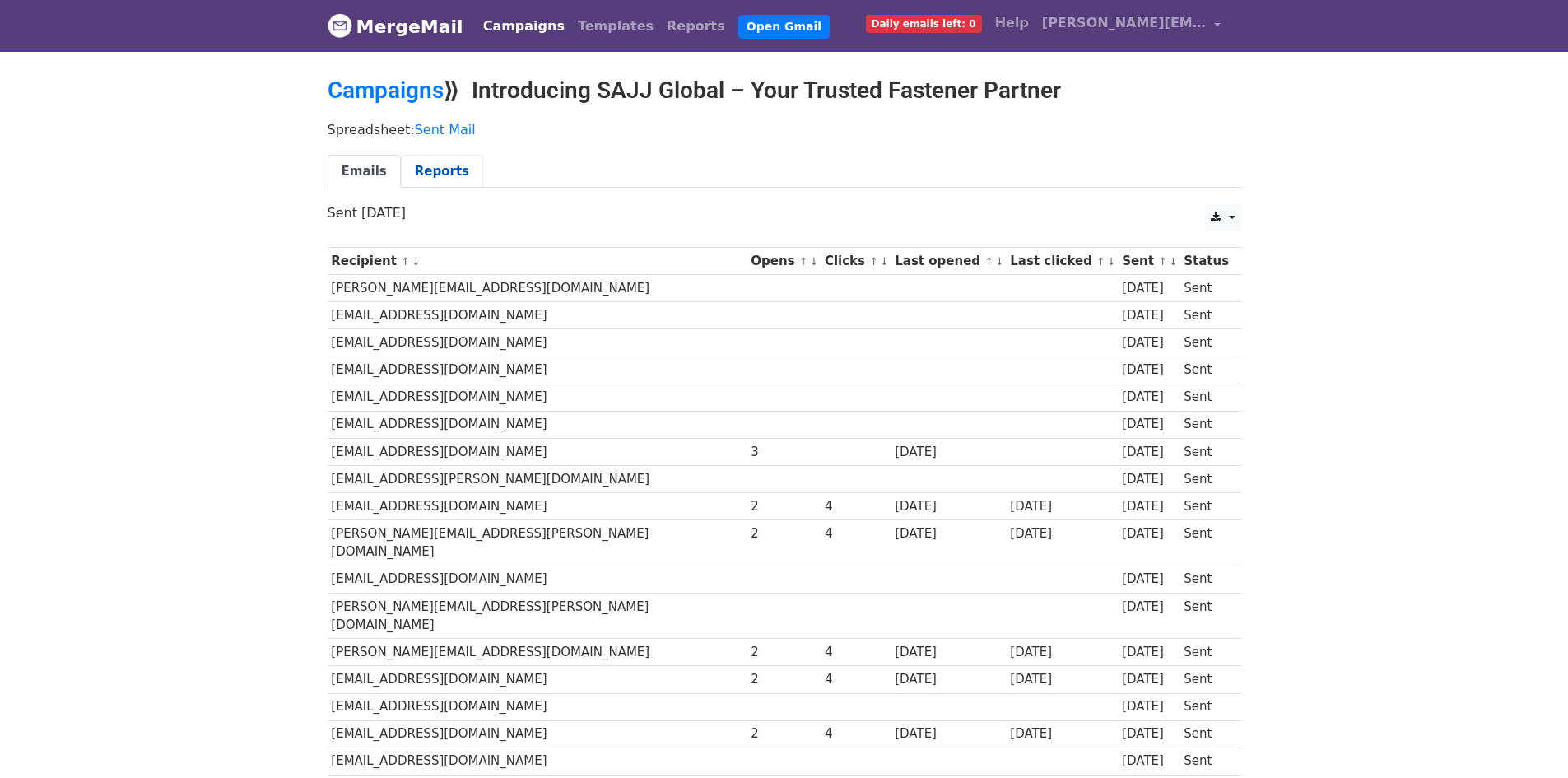
click at [430, 172] on link "Reports" at bounding box center [442, 171] width 83 height 34
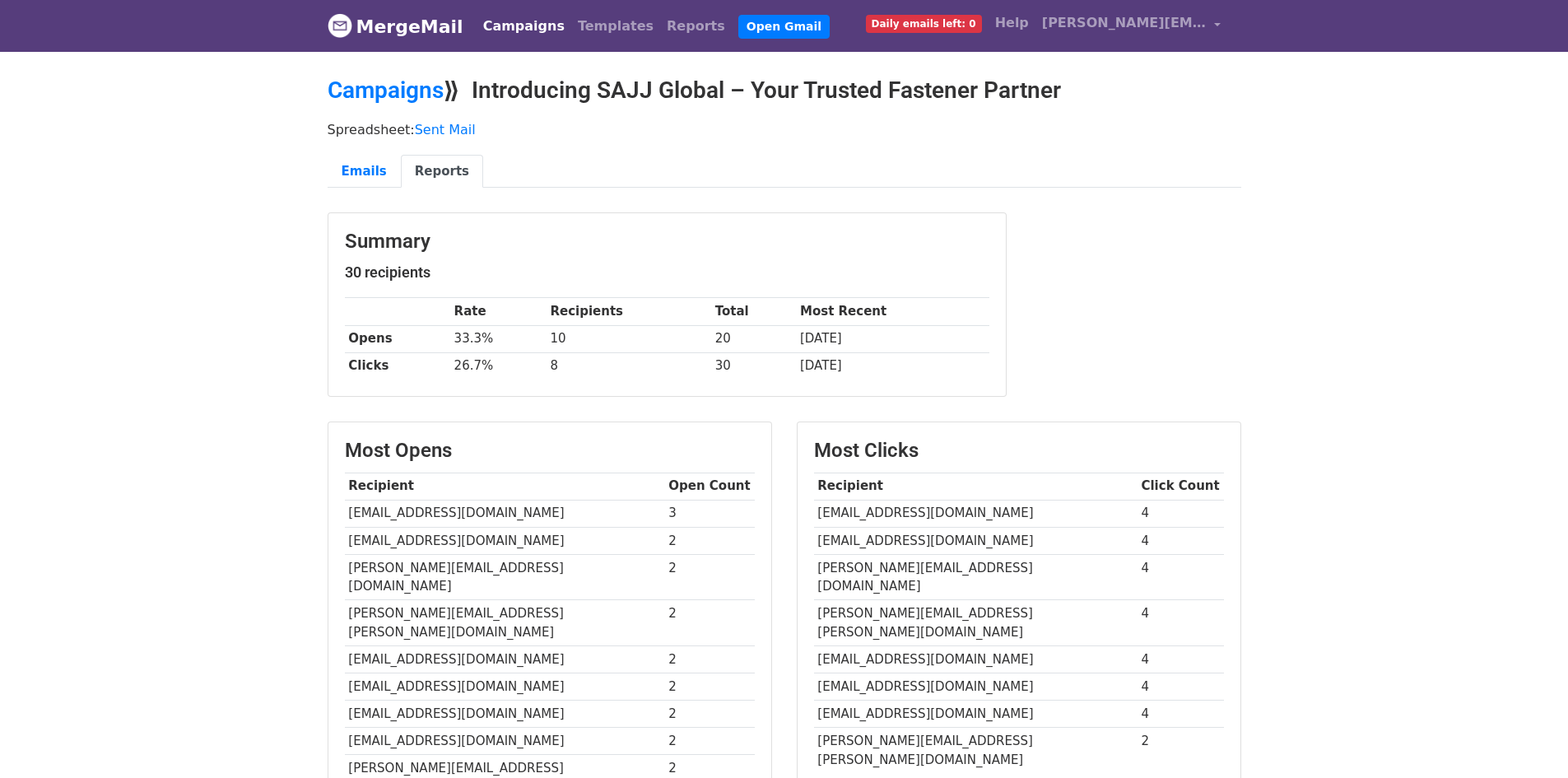
click at [393, 36] on link "MergeMail" at bounding box center [396, 26] width 136 height 34
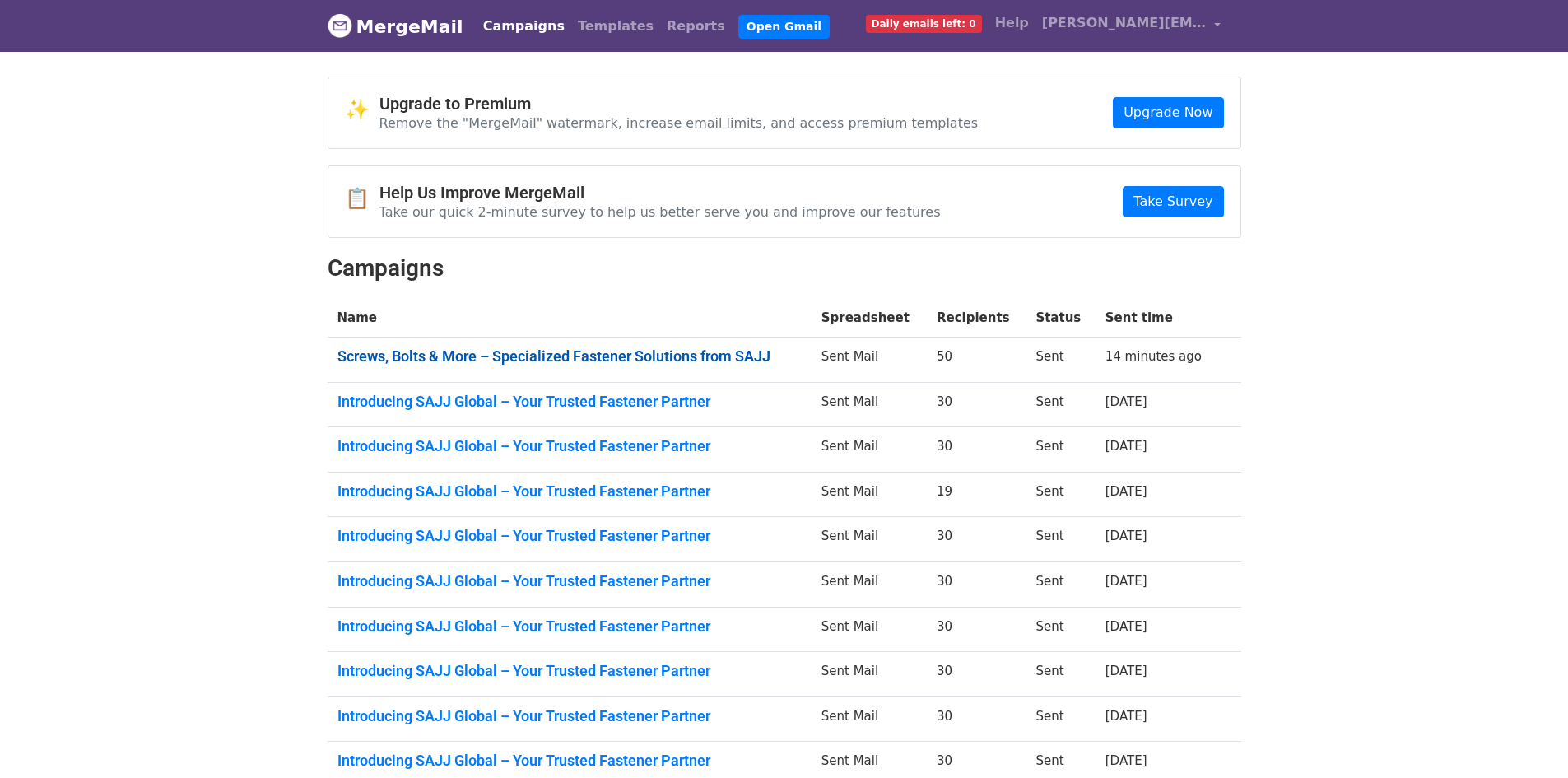
click at [436, 348] on link "Screws, Bolts & More – Specialized Fastener Solutions from SAJJ" at bounding box center [569, 357] width 464 height 18
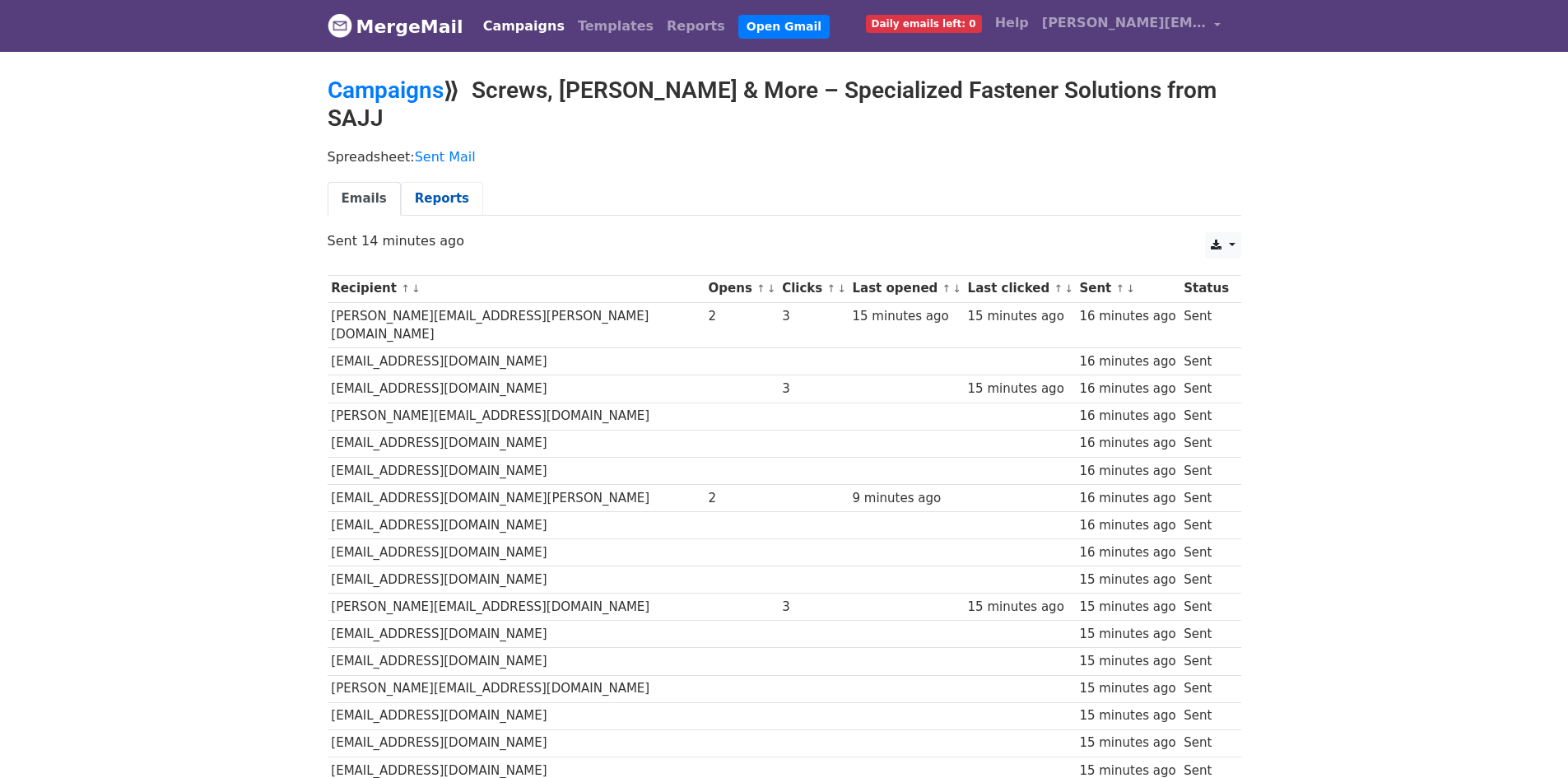
click at [447, 182] on link "Reports" at bounding box center [442, 198] width 83 height 34
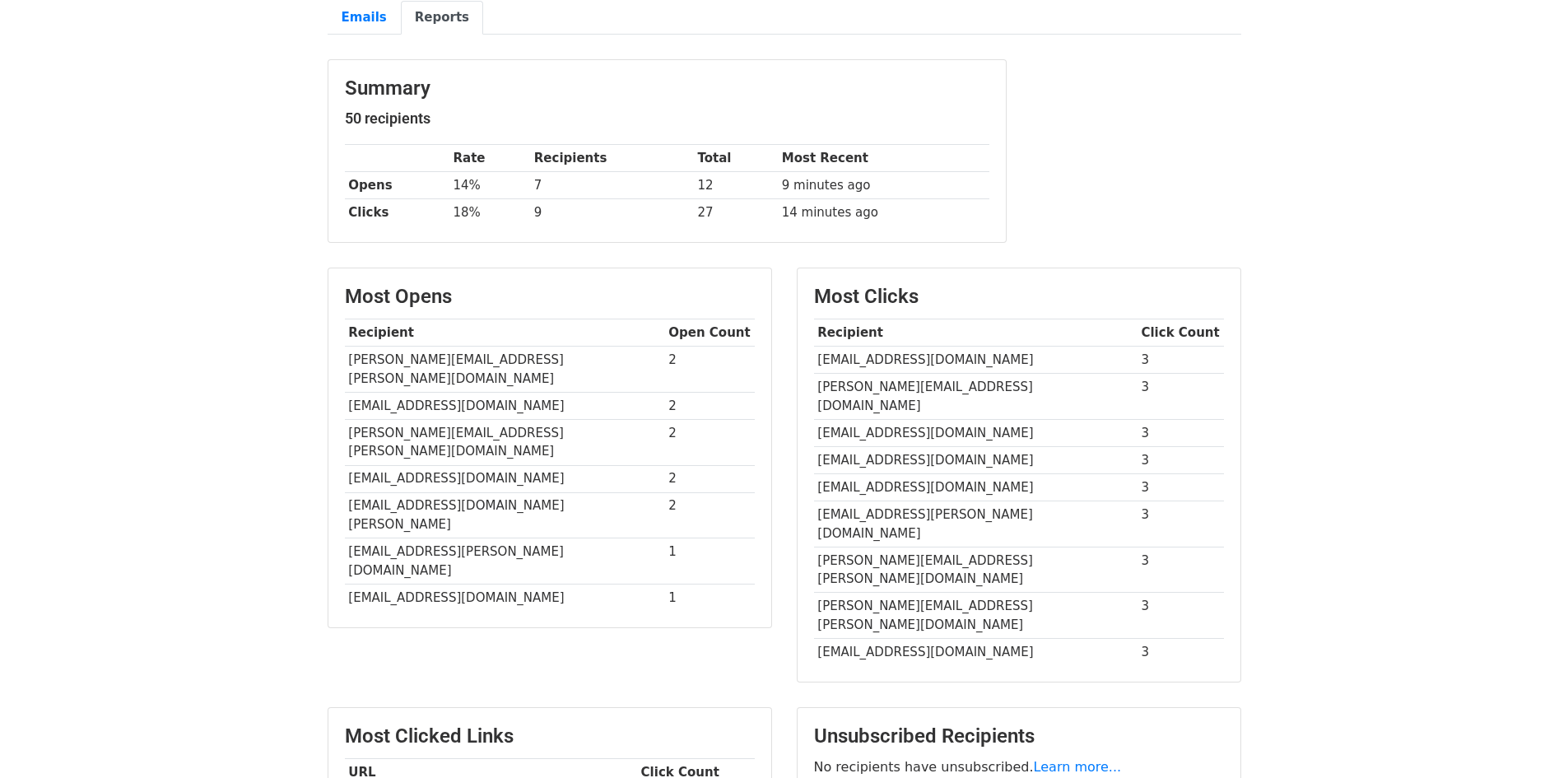
scroll to position [335, 0]
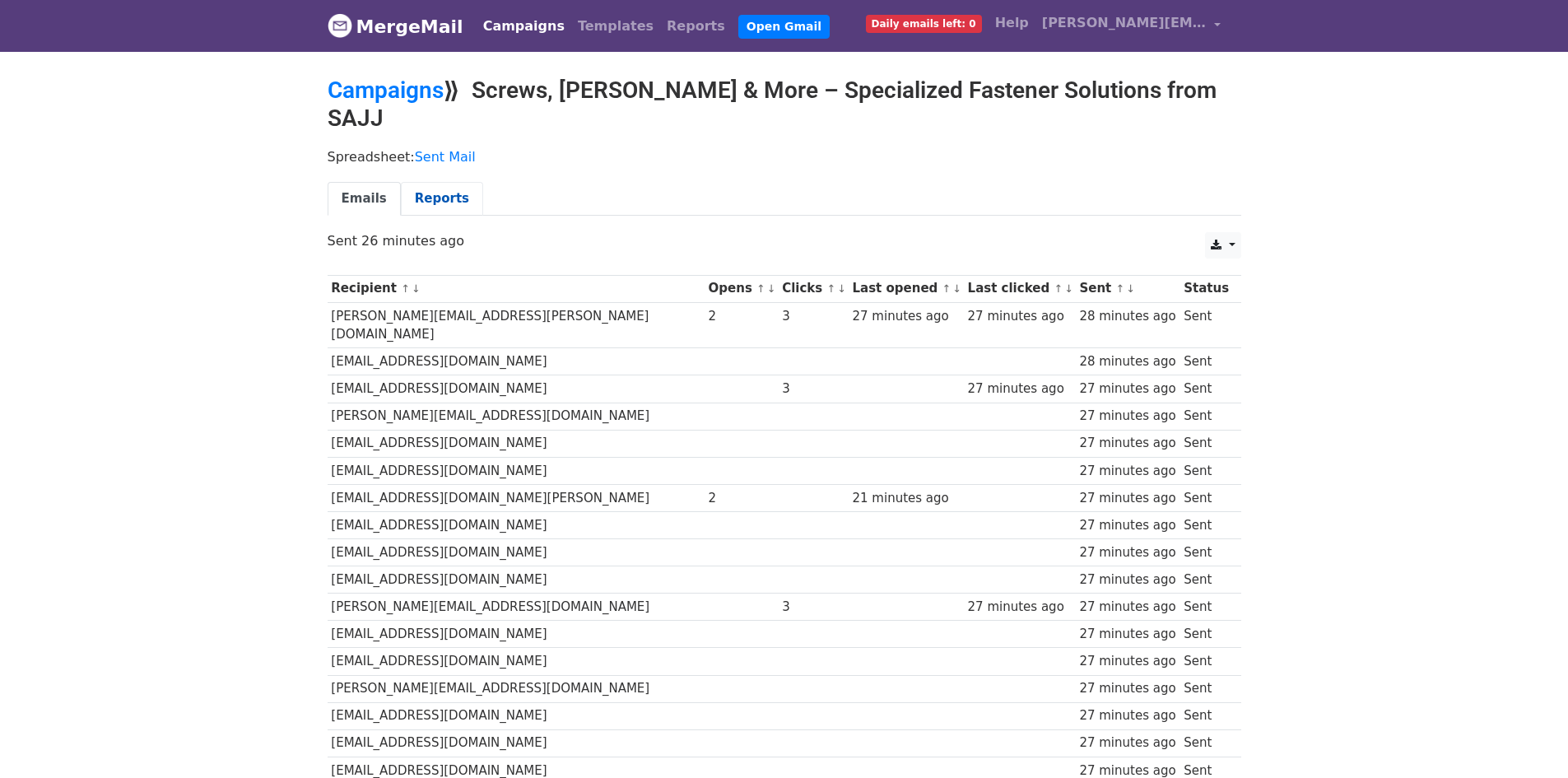
click at [427, 182] on link "Reports" at bounding box center [442, 198] width 83 height 34
click at [446, 182] on link "Reports" at bounding box center [442, 198] width 83 height 34
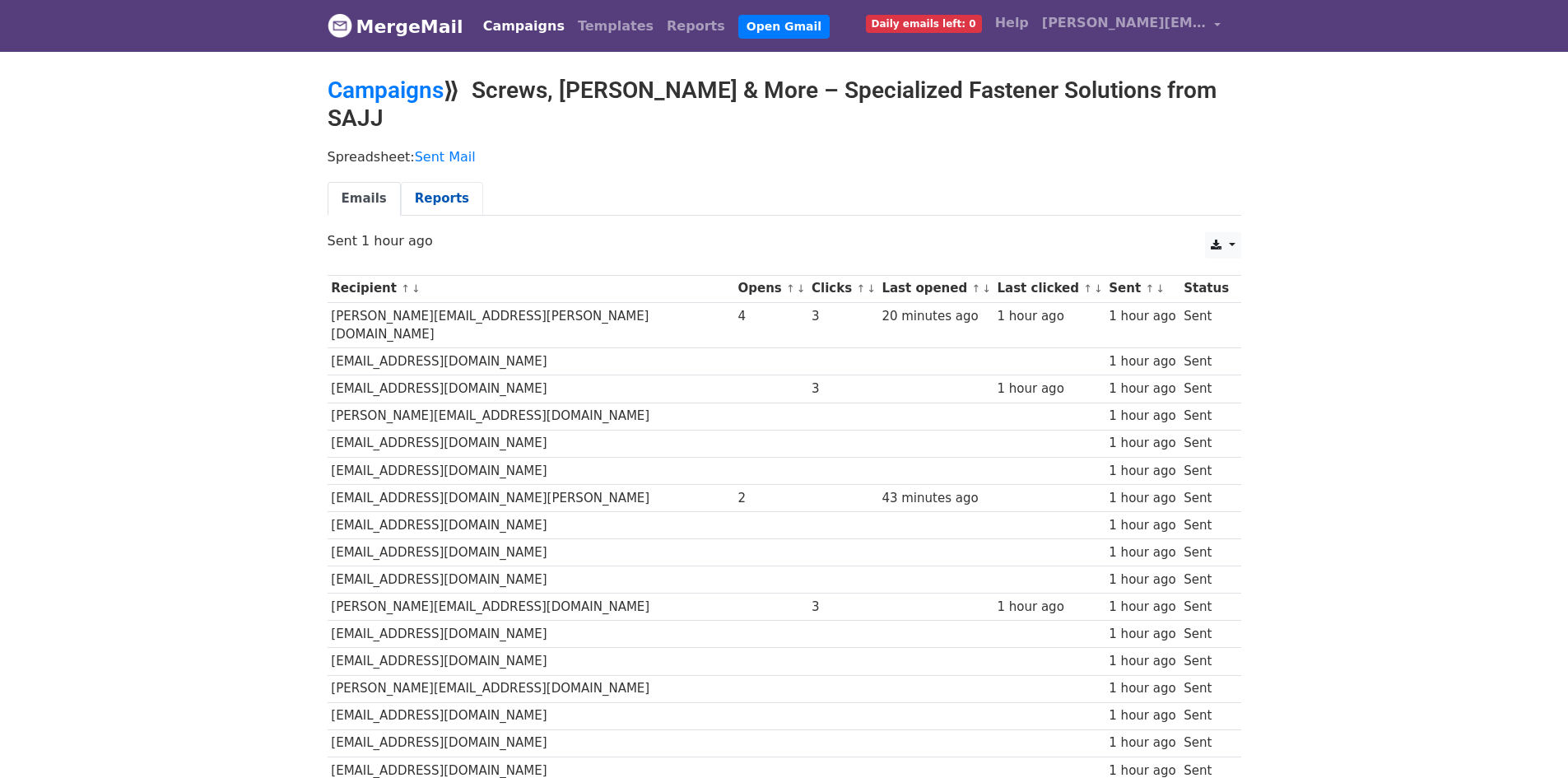
click at [431, 182] on link "Reports" at bounding box center [442, 198] width 83 height 34
click at [808, 402] on td at bounding box center [843, 416] width 70 height 27
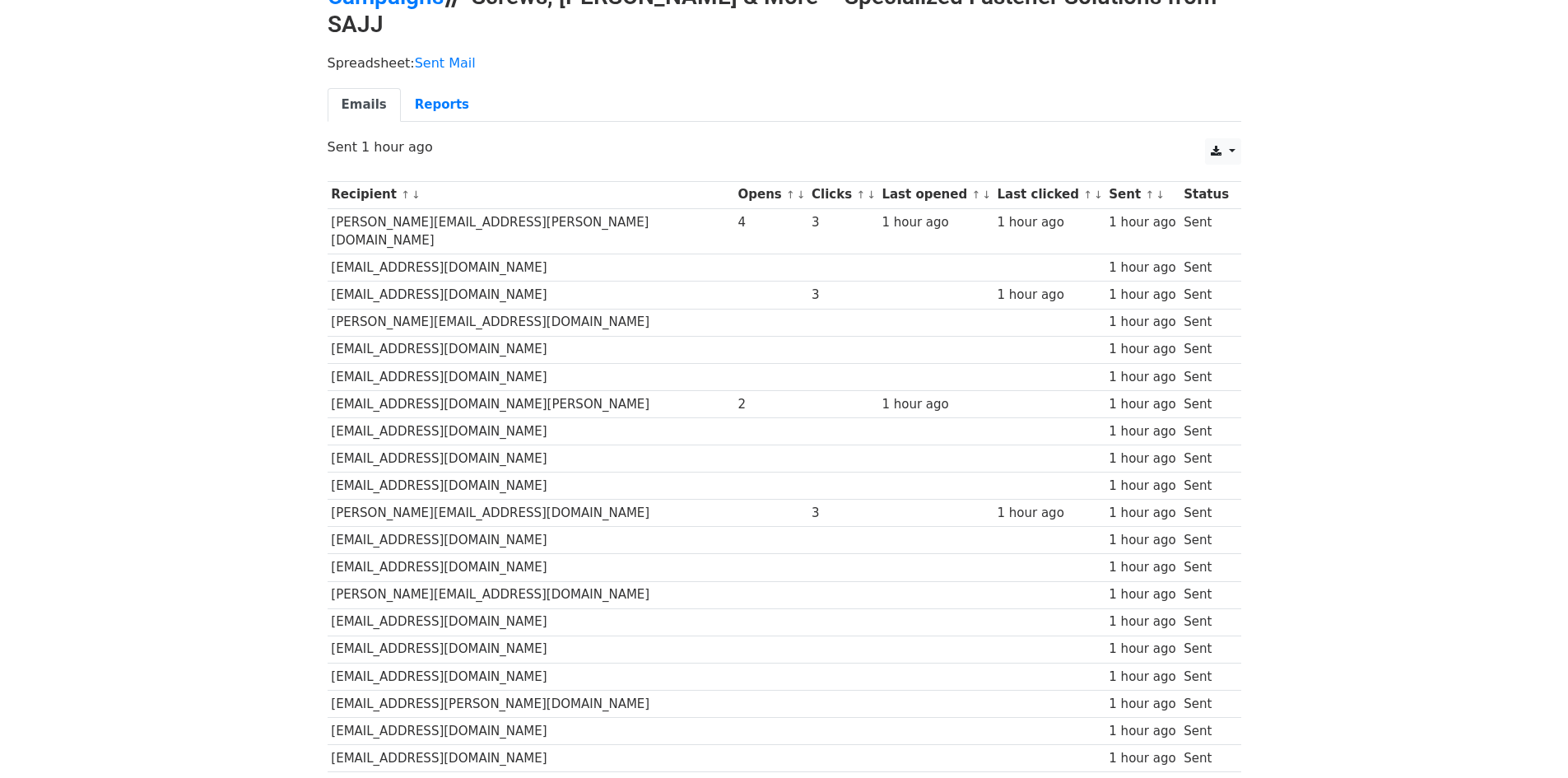
scroll to position [83, 0]
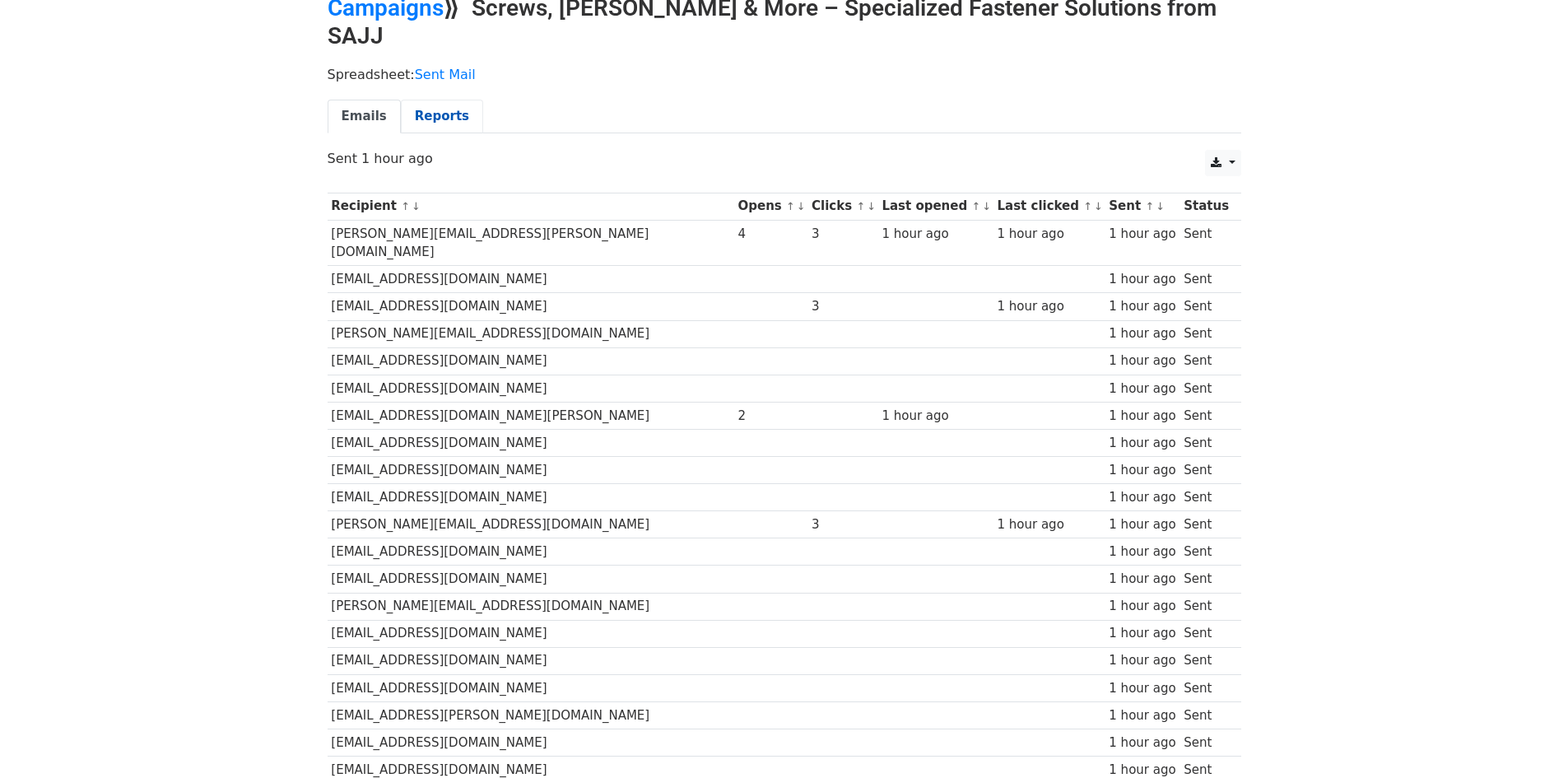
click at [440, 101] on link "Reports" at bounding box center [442, 116] width 83 height 34
